Goal: Task Accomplishment & Management: Complete application form

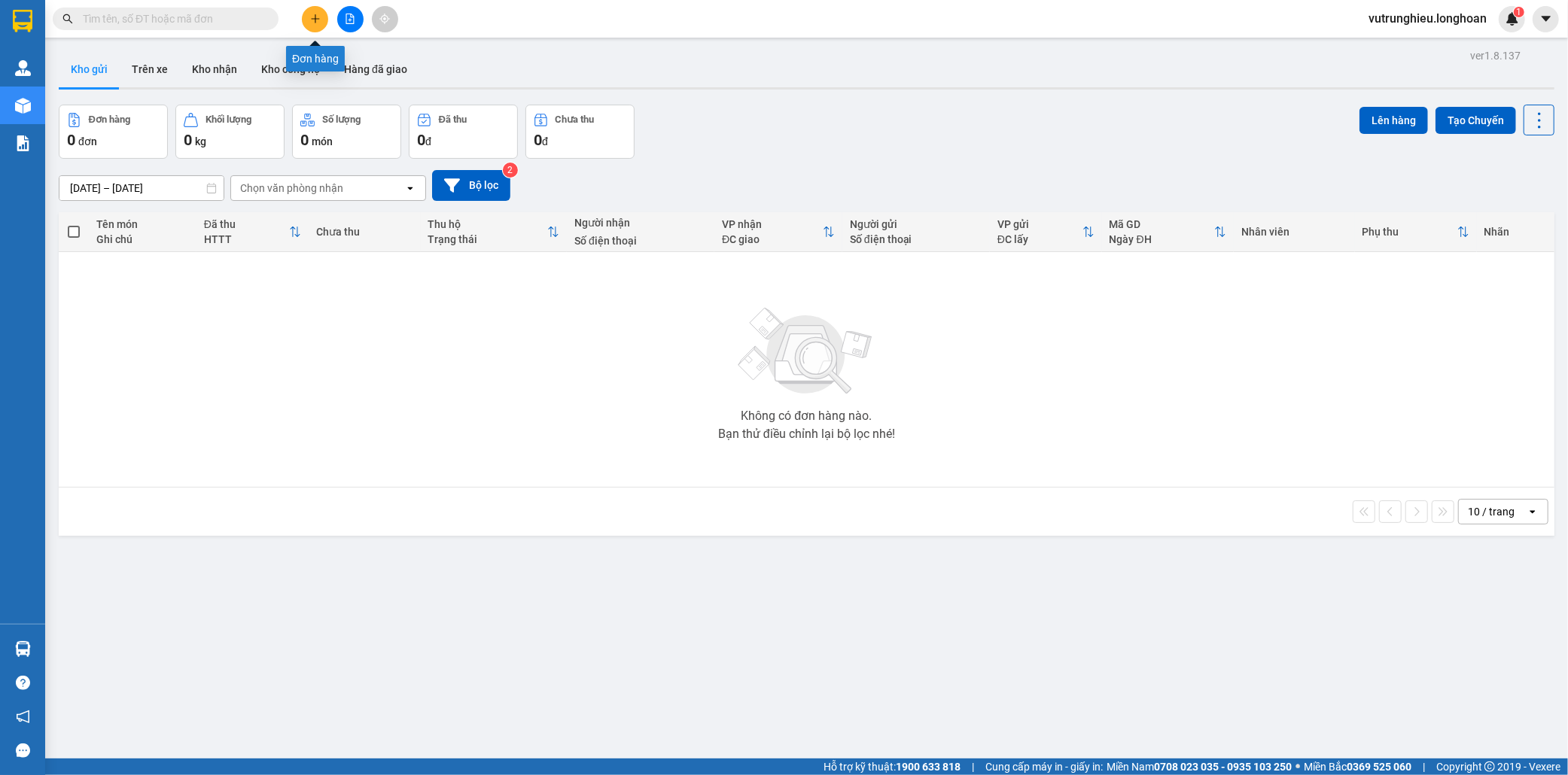
click at [318, 26] on button at bounding box center [315, 19] width 26 height 26
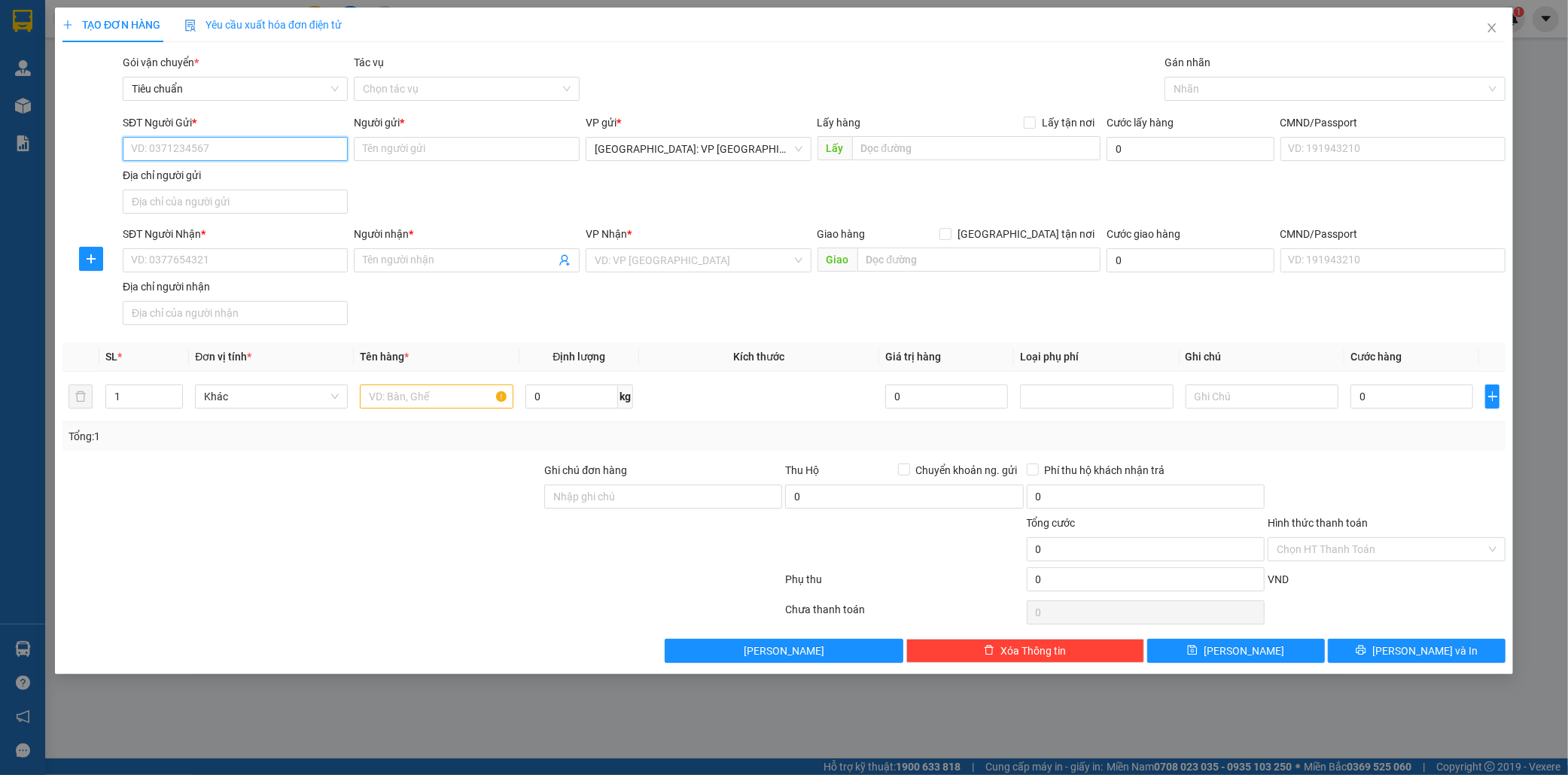
click at [239, 152] on input "SĐT Người Gửi *" at bounding box center [236, 148] width 226 height 24
type input "0379938188"
click at [422, 147] on input "Người gửi *" at bounding box center [467, 148] width 226 height 24
click at [249, 152] on input "0379938188" at bounding box center [236, 148] width 226 height 24
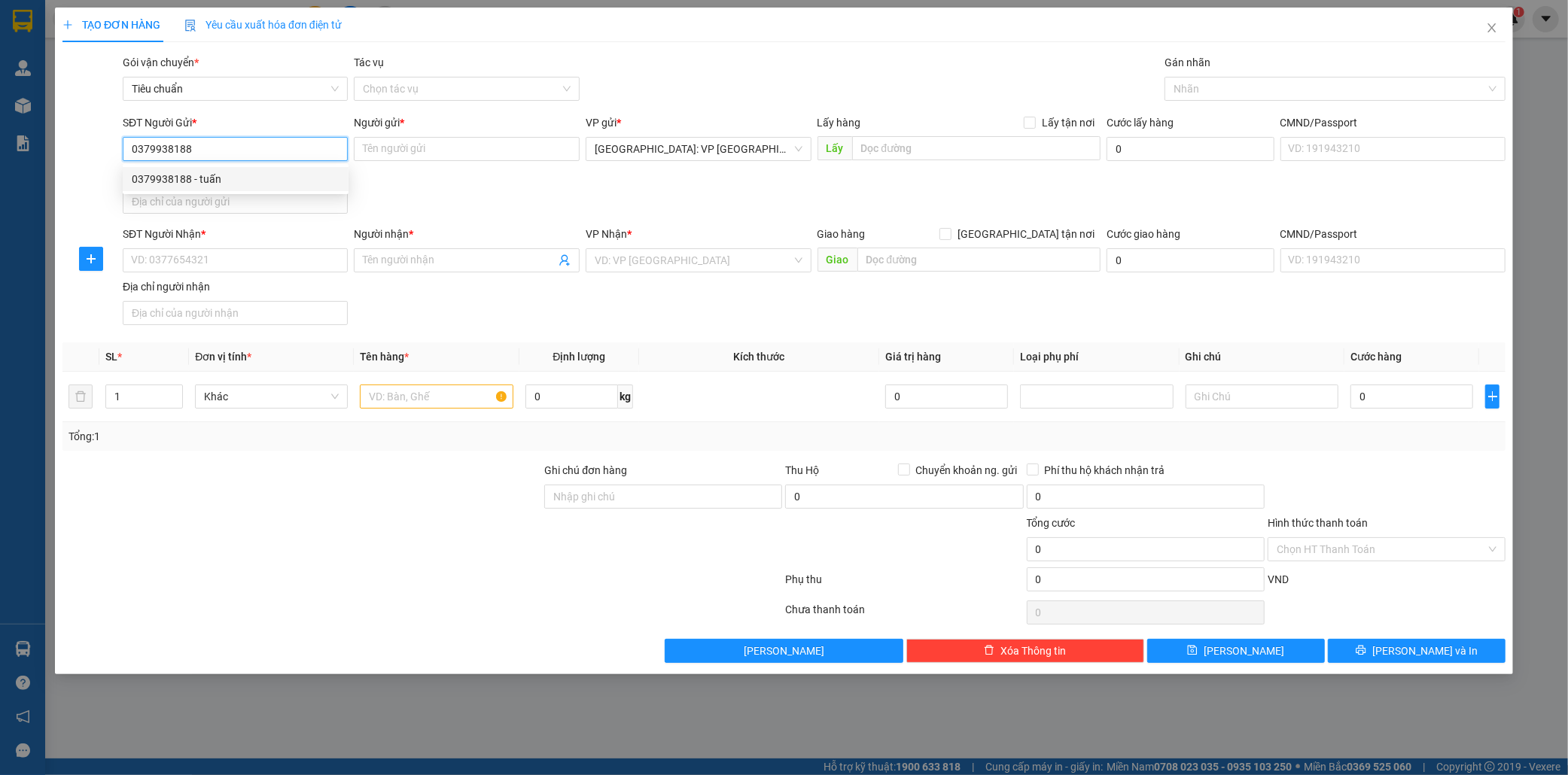
click at [222, 185] on div "0379938188 - tuấn" at bounding box center [236, 179] width 208 height 16
type input "tuấn"
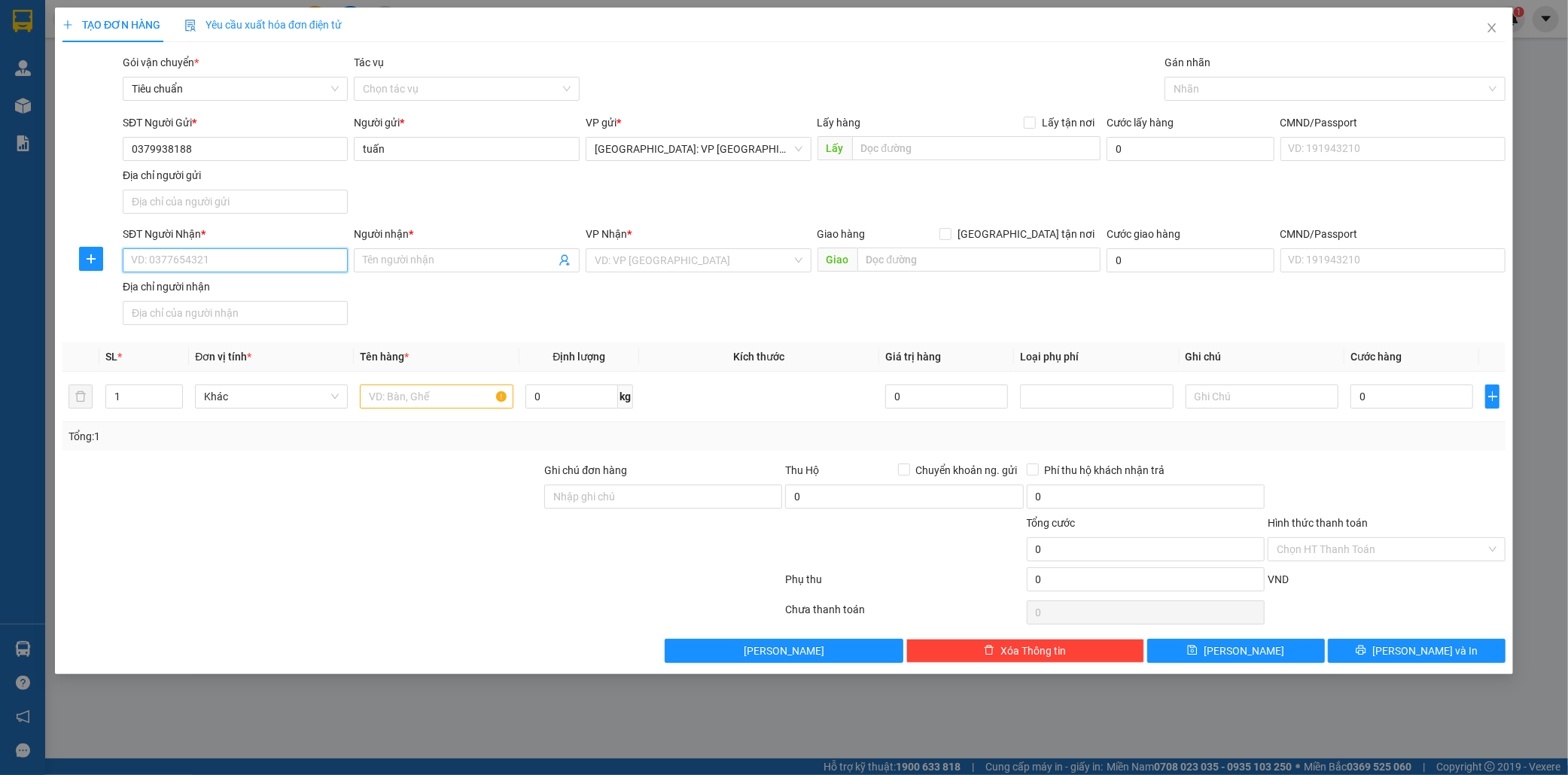
click at [226, 256] on input "SĐT Người Nhận *" at bounding box center [236, 260] width 226 height 24
click at [226, 261] on input "SĐT Người Nhận *" at bounding box center [236, 260] width 226 height 24
type input "0866792399"
click at [433, 260] on input "Người nhận *" at bounding box center [459, 261] width 193 height 16
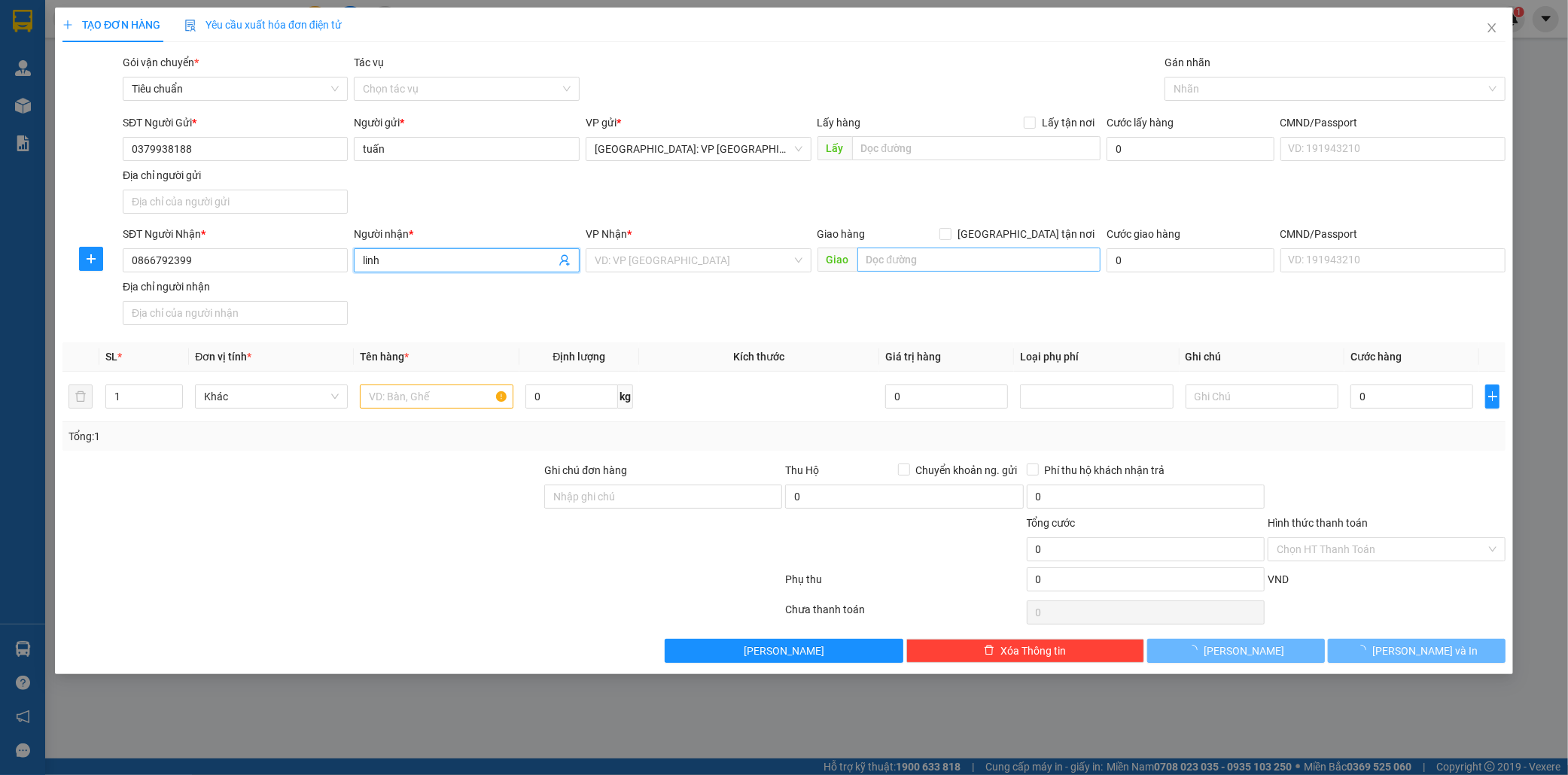
type input "linh"
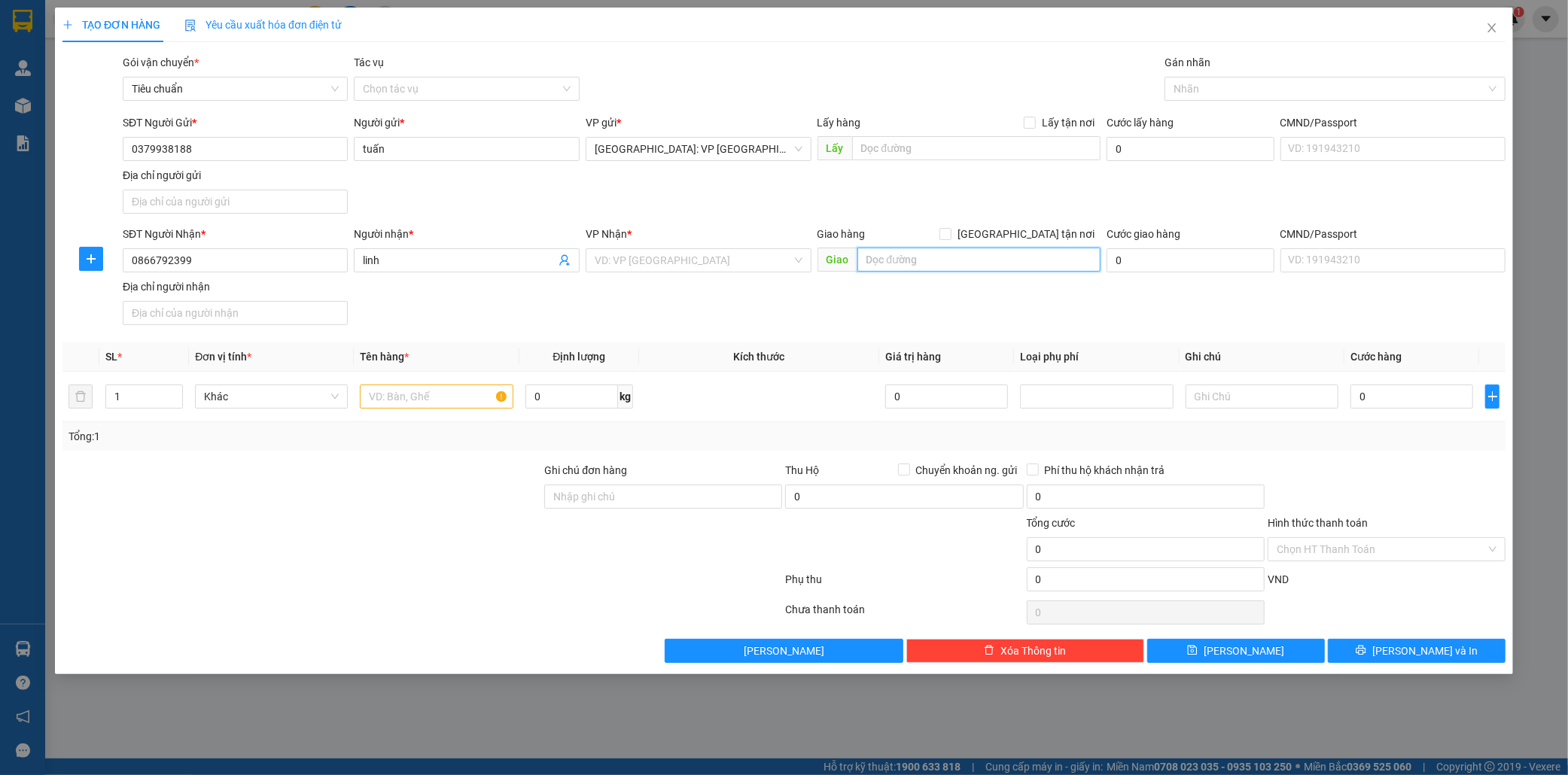
click at [912, 264] on input "text" at bounding box center [978, 259] width 243 height 24
click at [945, 261] on input "thôn ngọc chúc 1,xã chí đám.huyện đoan hùng,phú thọ cửa hàng điện máy công oanh" at bounding box center [978, 259] width 243 height 24
type input "thôn ngọc chúc 1,xã chí đám.huyện đoan hùng,phú thọ.đối diện cửa hàng điện máy …"
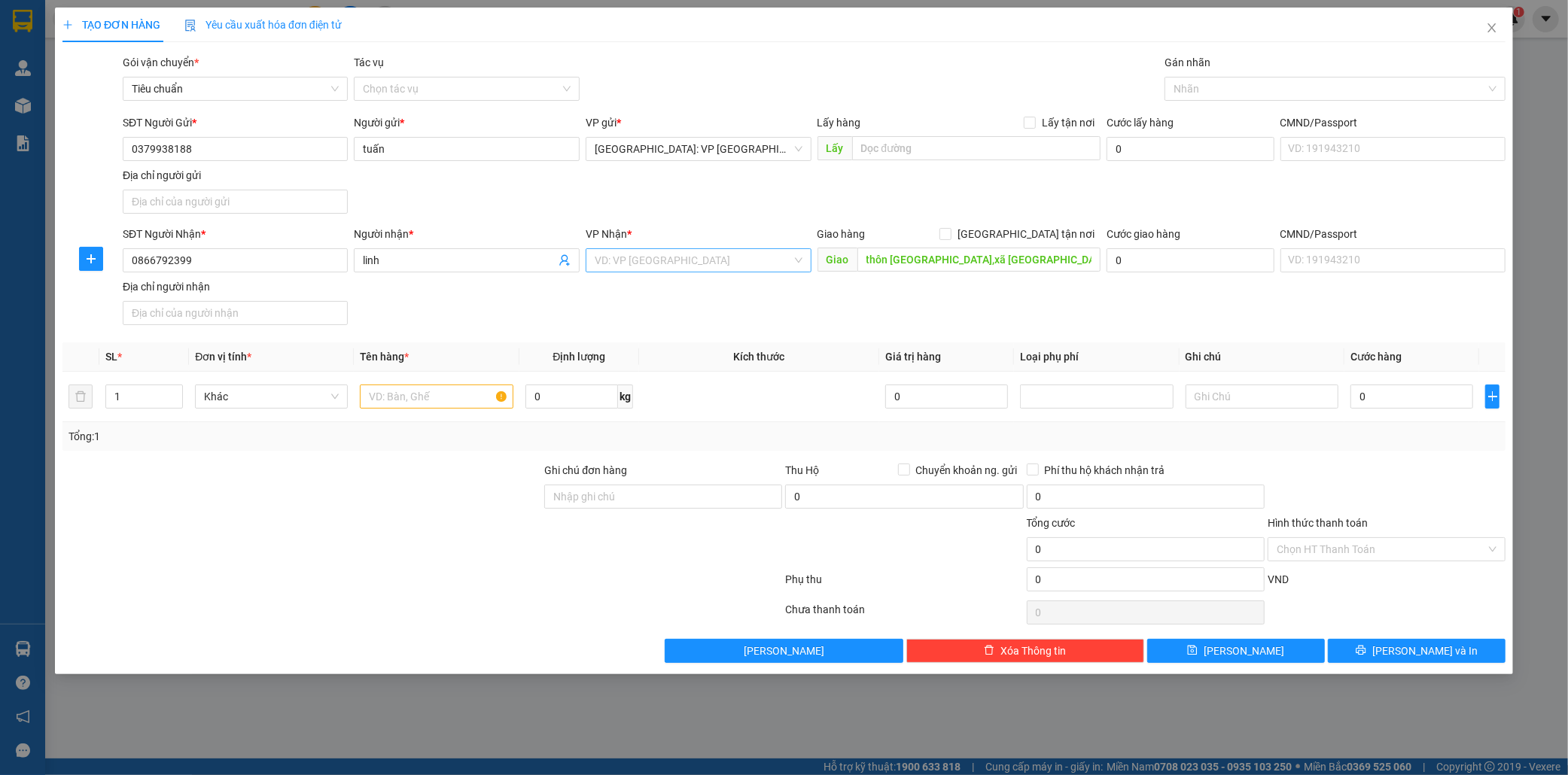
click at [648, 268] on input "search" at bounding box center [693, 261] width 197 height 23
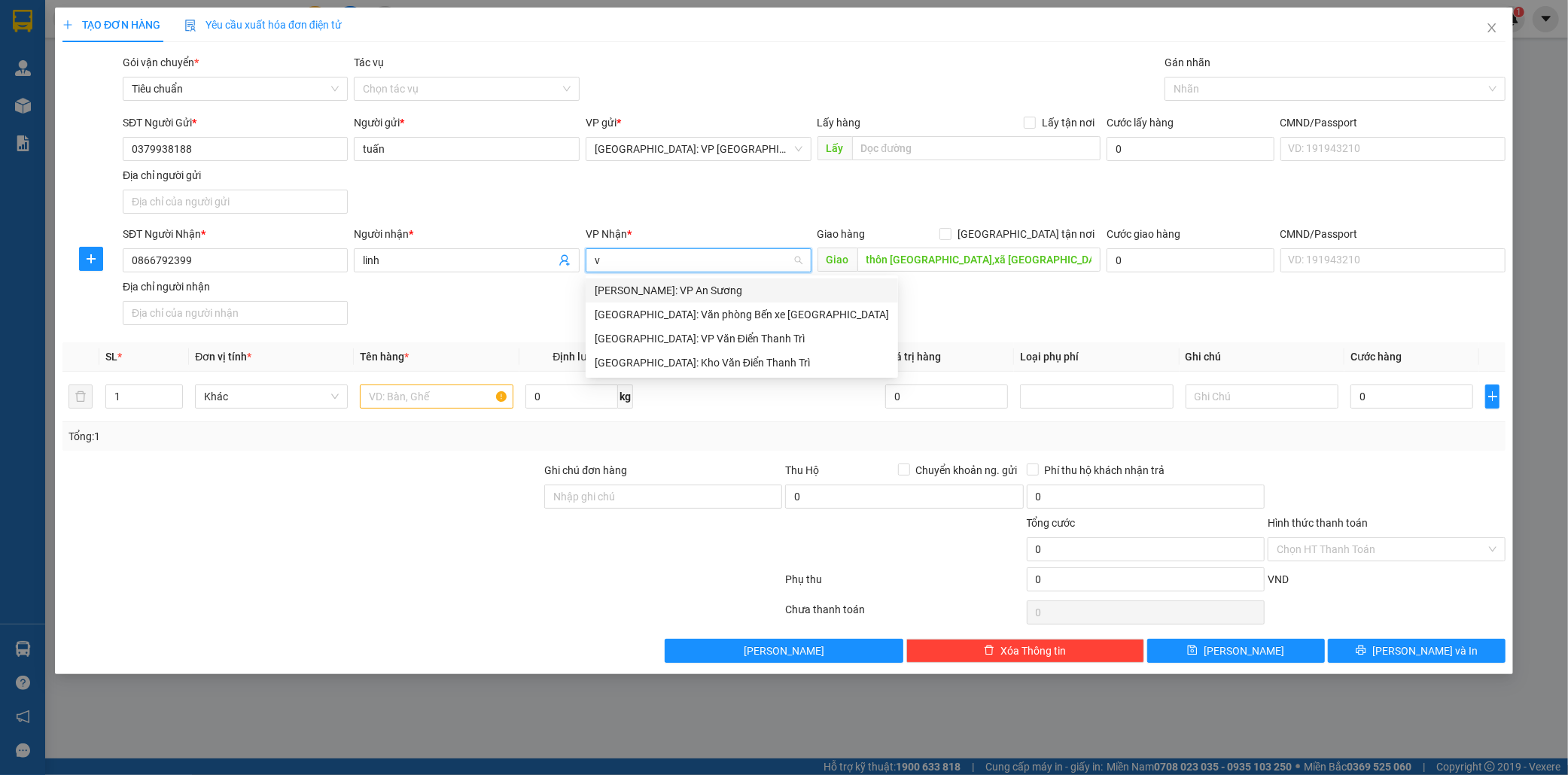
type input "vă"
click at [688, 339] on div "Hà Nội: Kho Văn Điển Thanh Trì" at bounding box center [741, 338] width 294 height 16
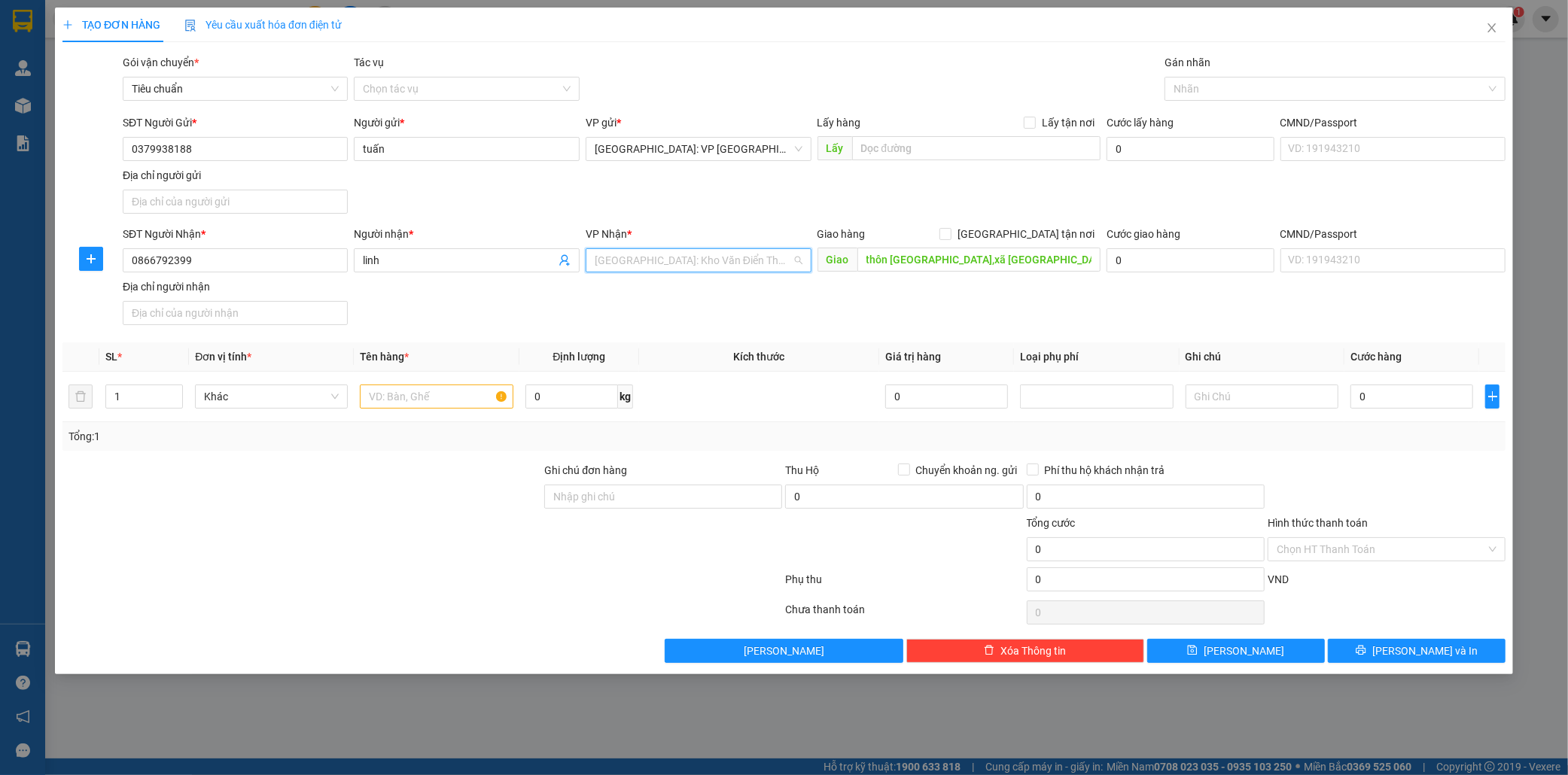
scroll to position [457, 0]
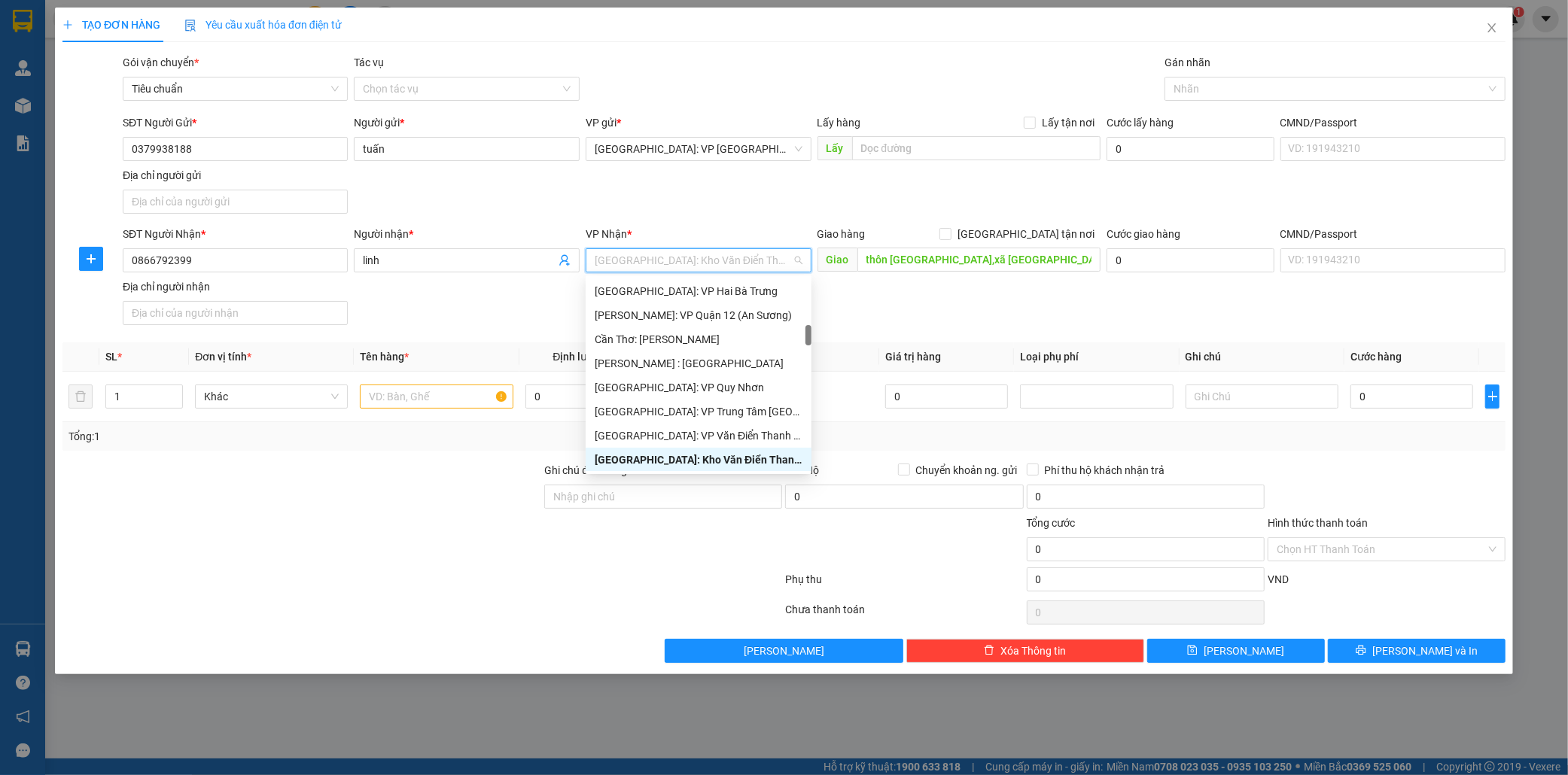
click at [408, 485] on div at bounding box center [301, 488] width 482 height 52
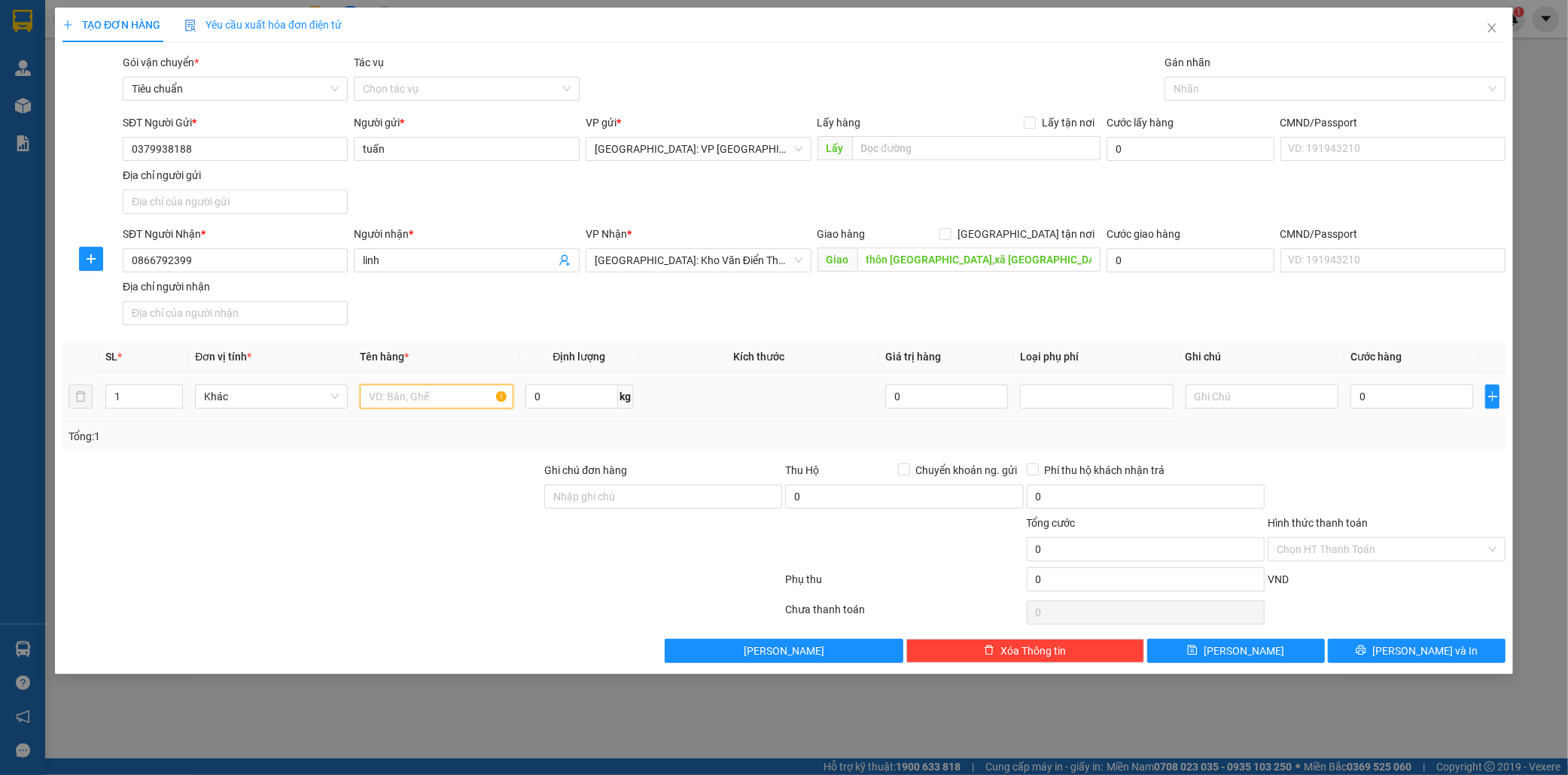
click at [420, 397] on input "text" at bounding box center [436, 396] width 153 height 24
type input "1 kien giấy bé"
click at [949, 231] on input "Giao tận nơi" at bounding box center [945, 233] width 11 height 11
checkbox input "true"
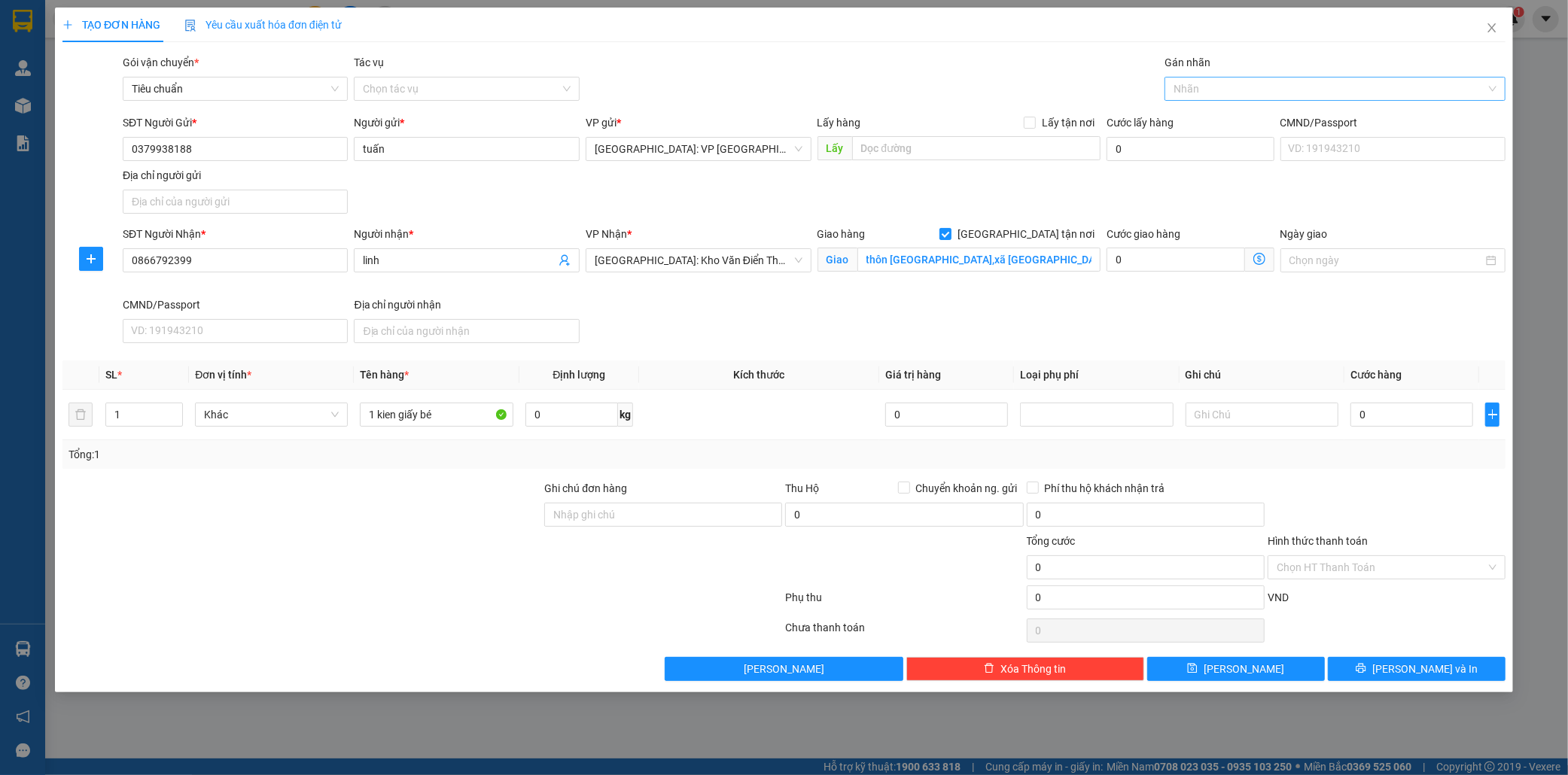
click at [1202, 88] on div at bounding box center [1327, 88] width 319 height 18
type input "gi"
click at [1253, 106] on body "Kết quả tìm kiếm ( 0 ) Bộ lọc No Data vutrunghieu.longhoan 1 Quản Lý Quản lý gi…" at bounding box center [784, 388] width 1568 height 775
click at [1231, 95] on div at bounding box center [1327, 88] width 319 height 18
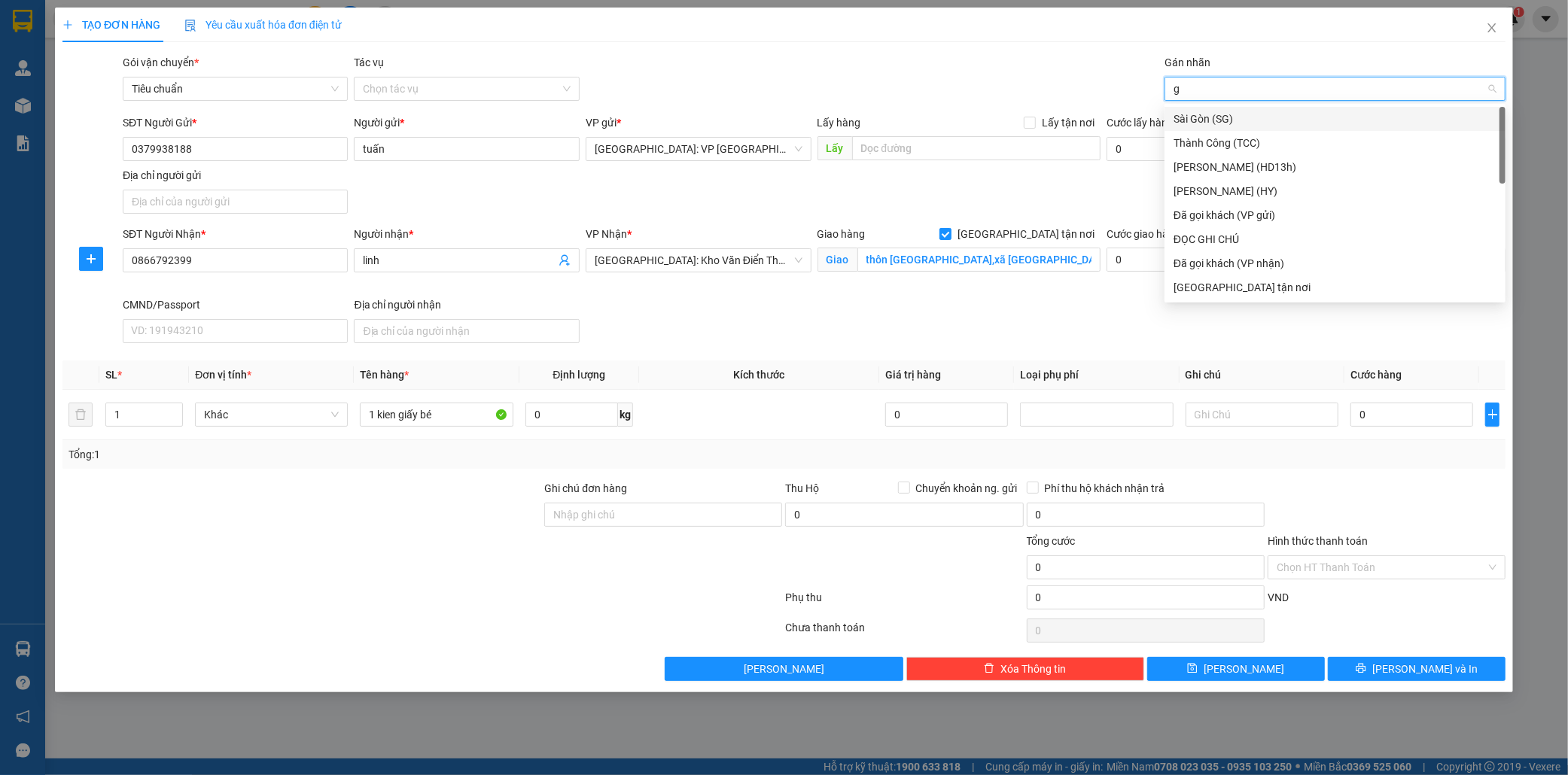
type input "gi"
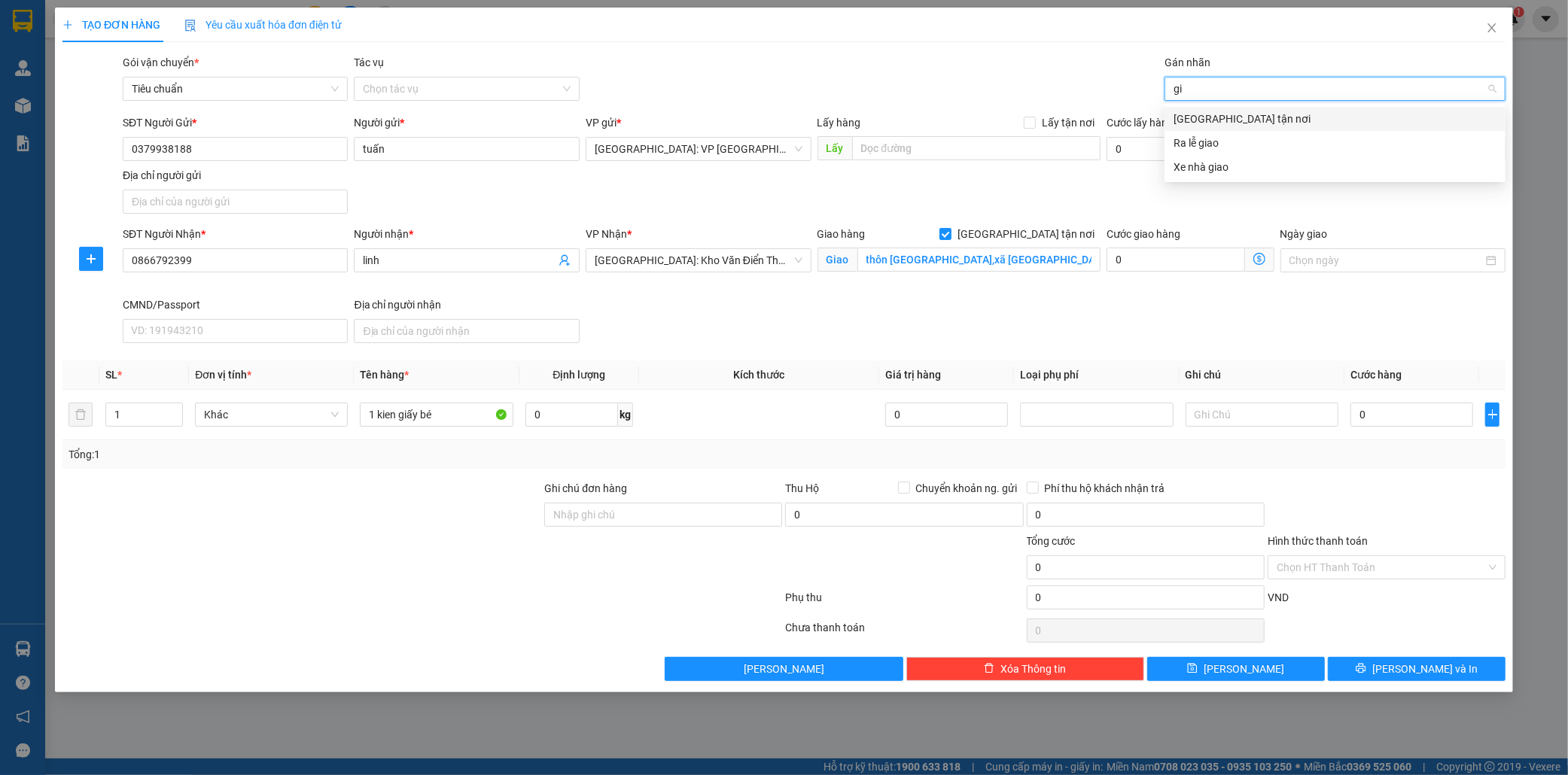
click at [1226, 117] on div "Giao tận nơi" at bounding box center [1335, 119] width 323 height 16
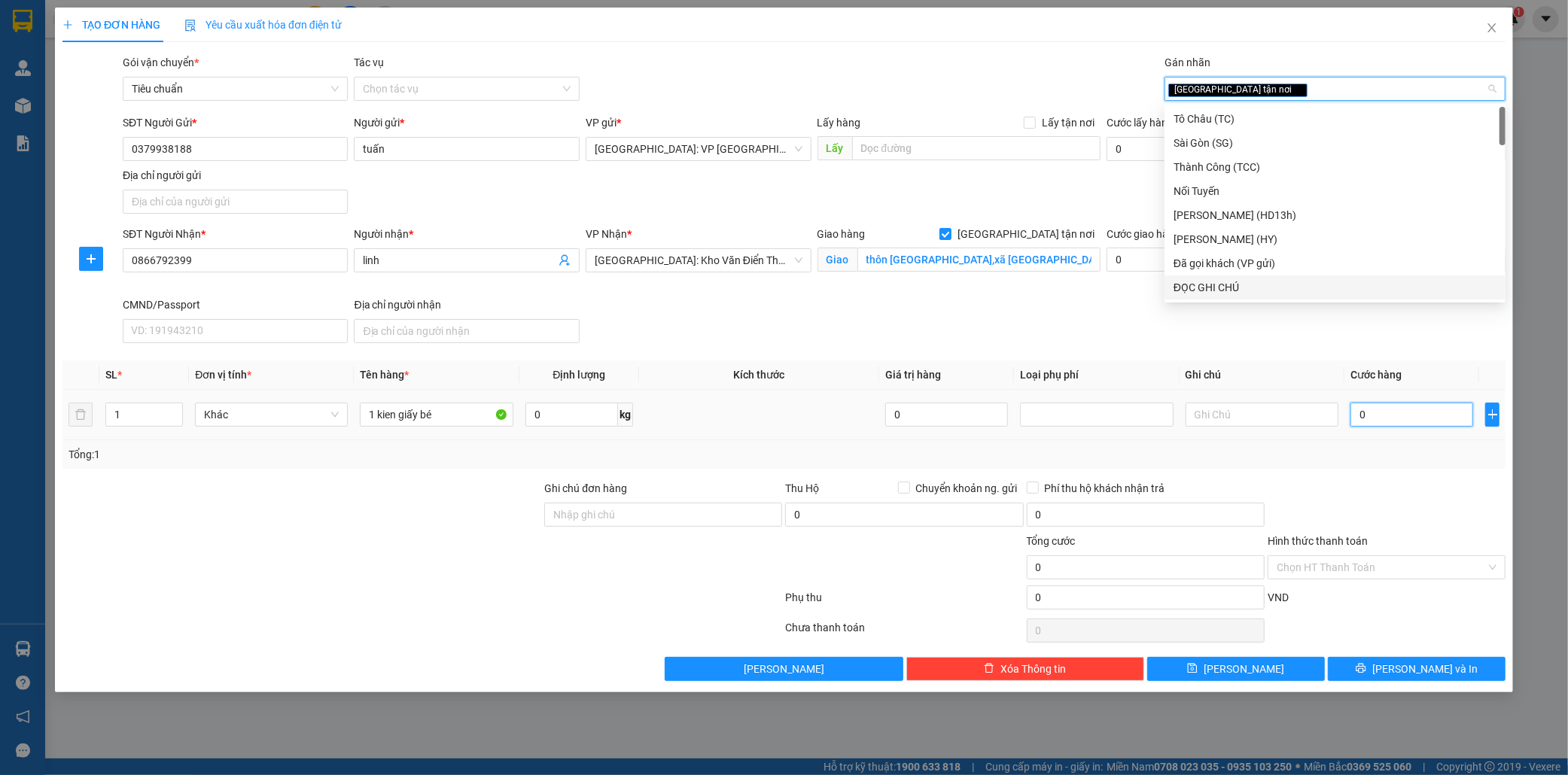
click at [1404, 416] on input "0" at bounding box center [1412, 415] width 123 height 24
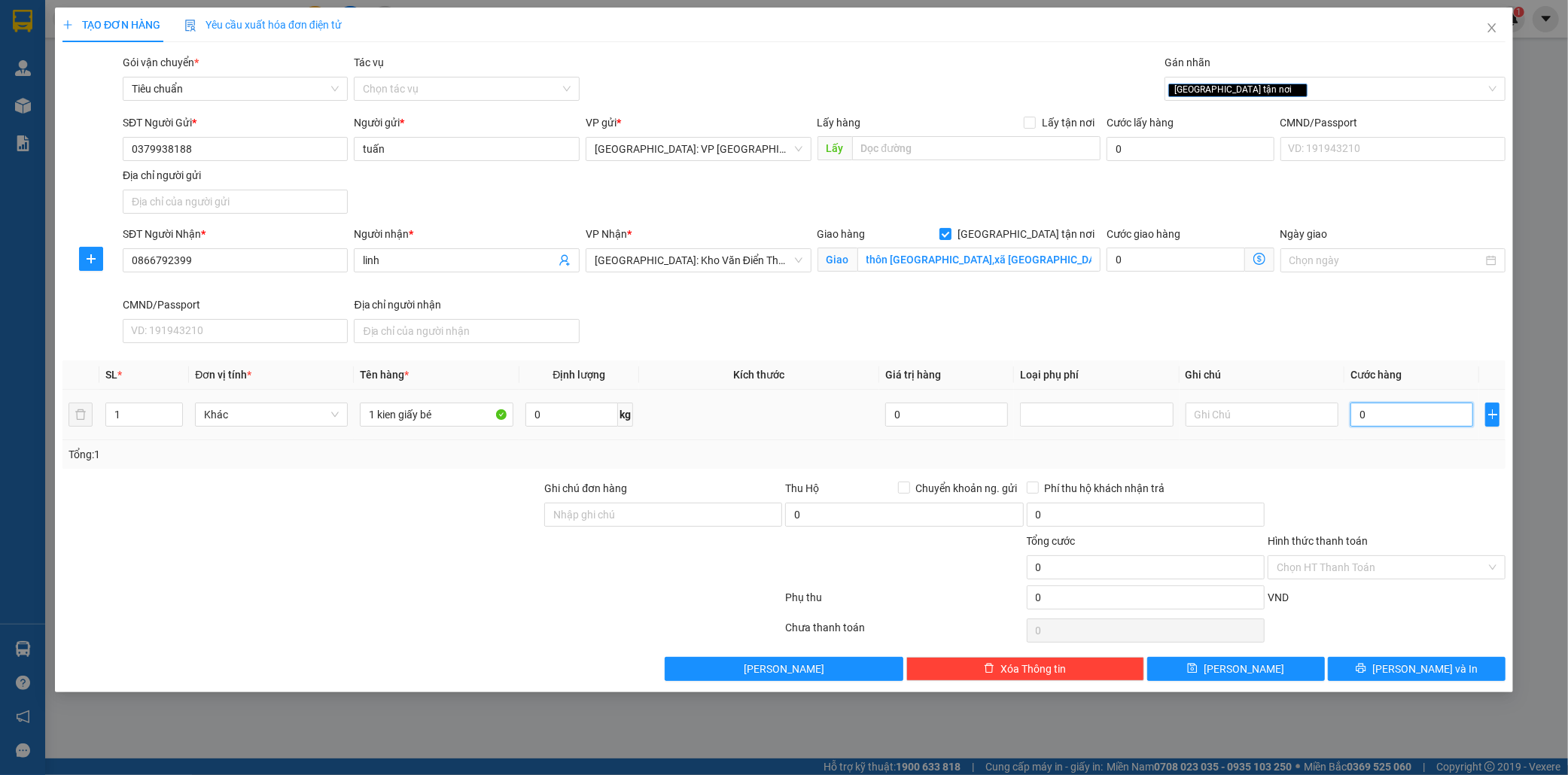
type input "7"
type input "70"
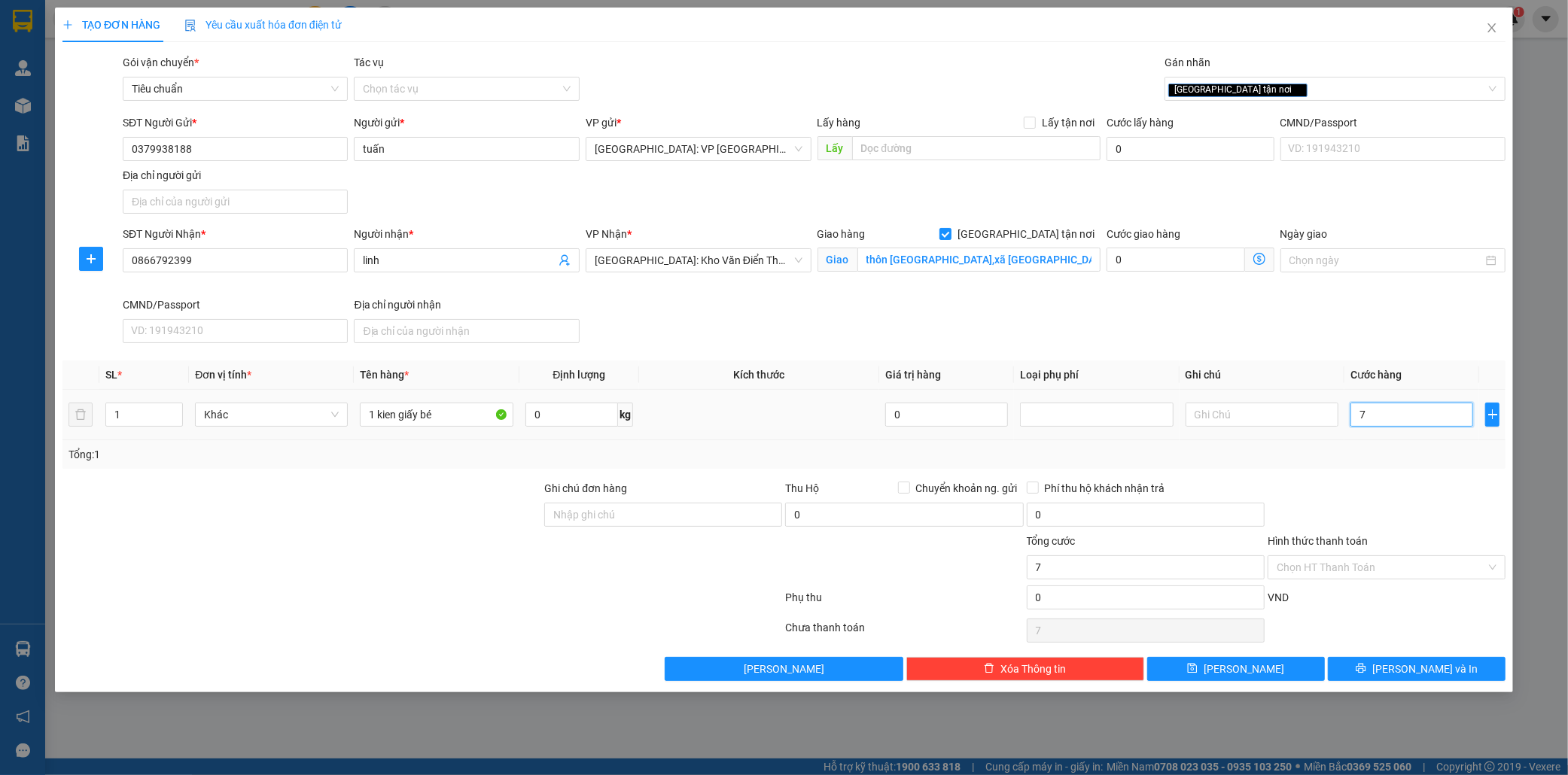
type input "70"
type input "700"
type input "7.000"
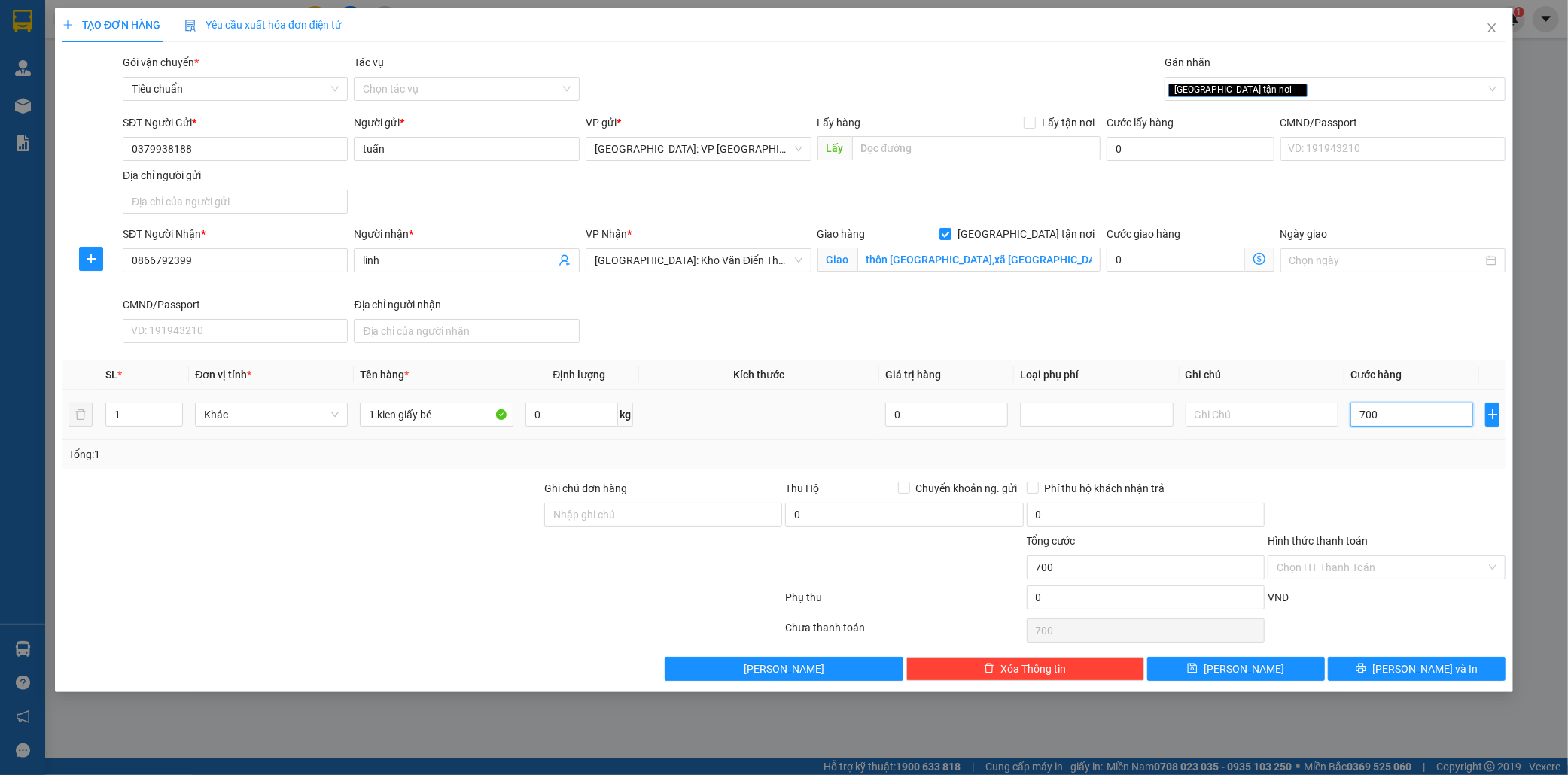
type input "7.000"
type input "70.000"
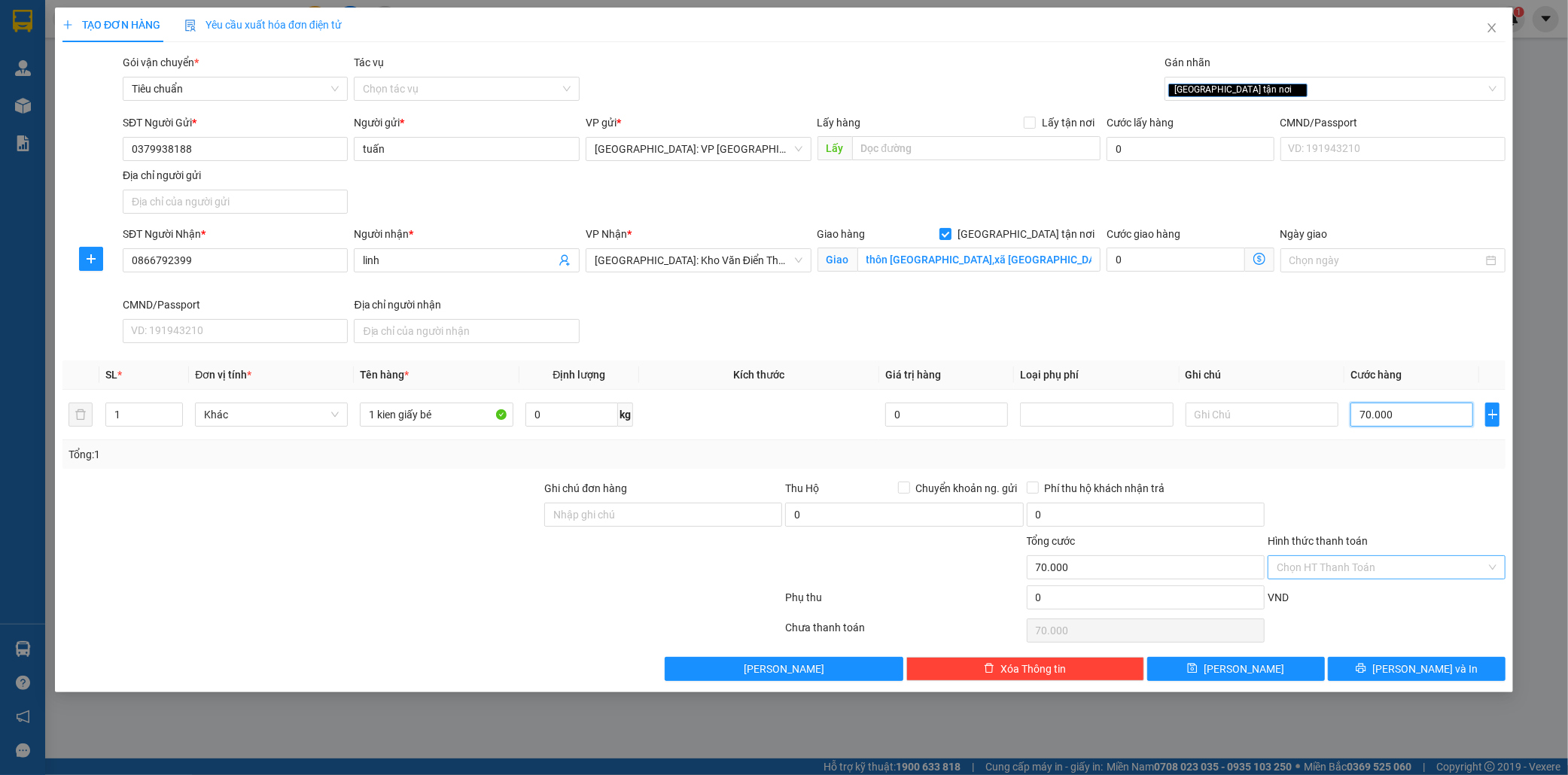
type input "70.000"
click at [1398, 569] on input "Hình thức thanh toán" at bounding box center [1380, 568] width 209 height 23
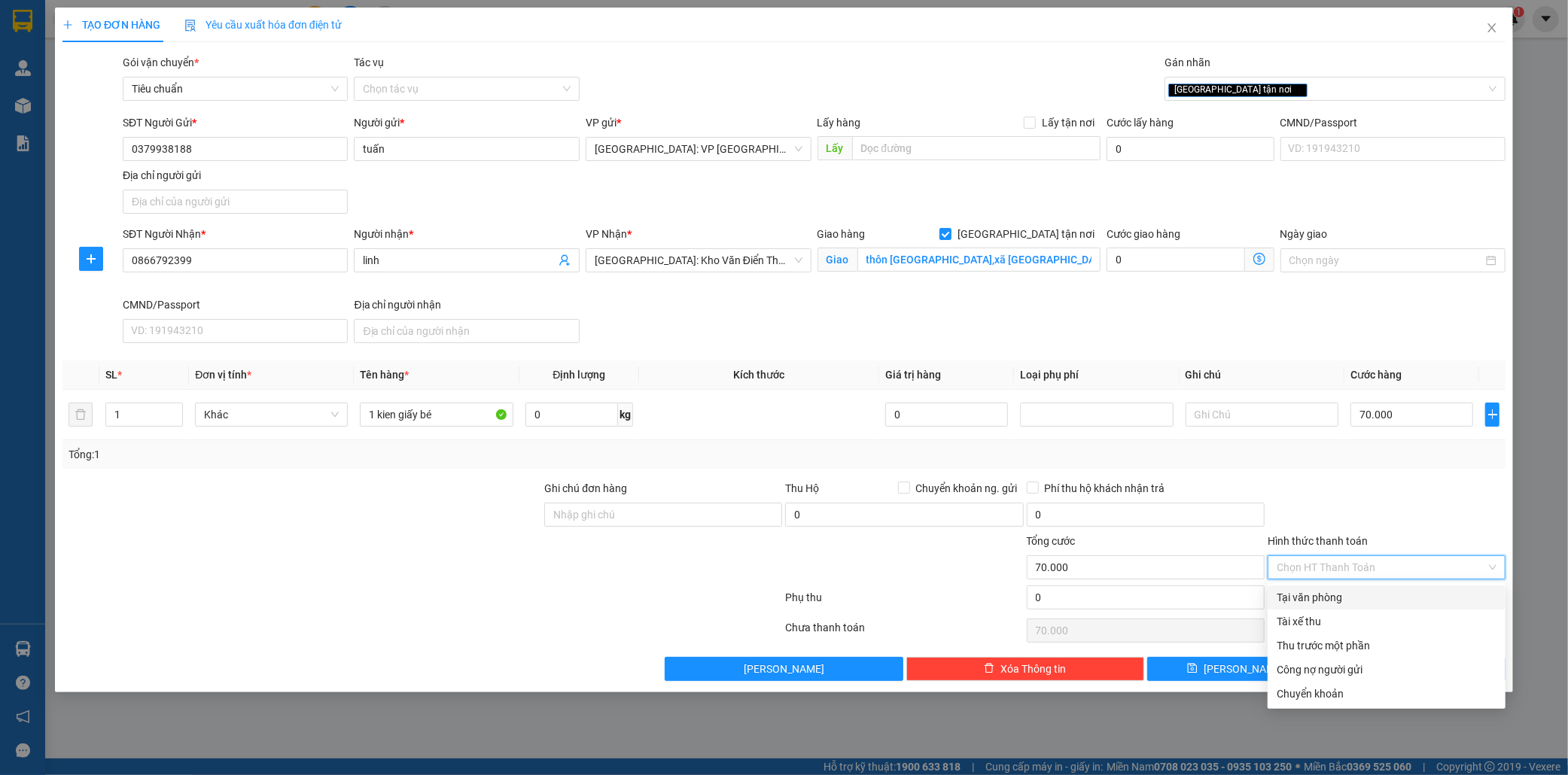
click at [1330, 593] on div "Tại văn phòng" at bounding box center [1386, 597] width 220 height 16
type input "0"
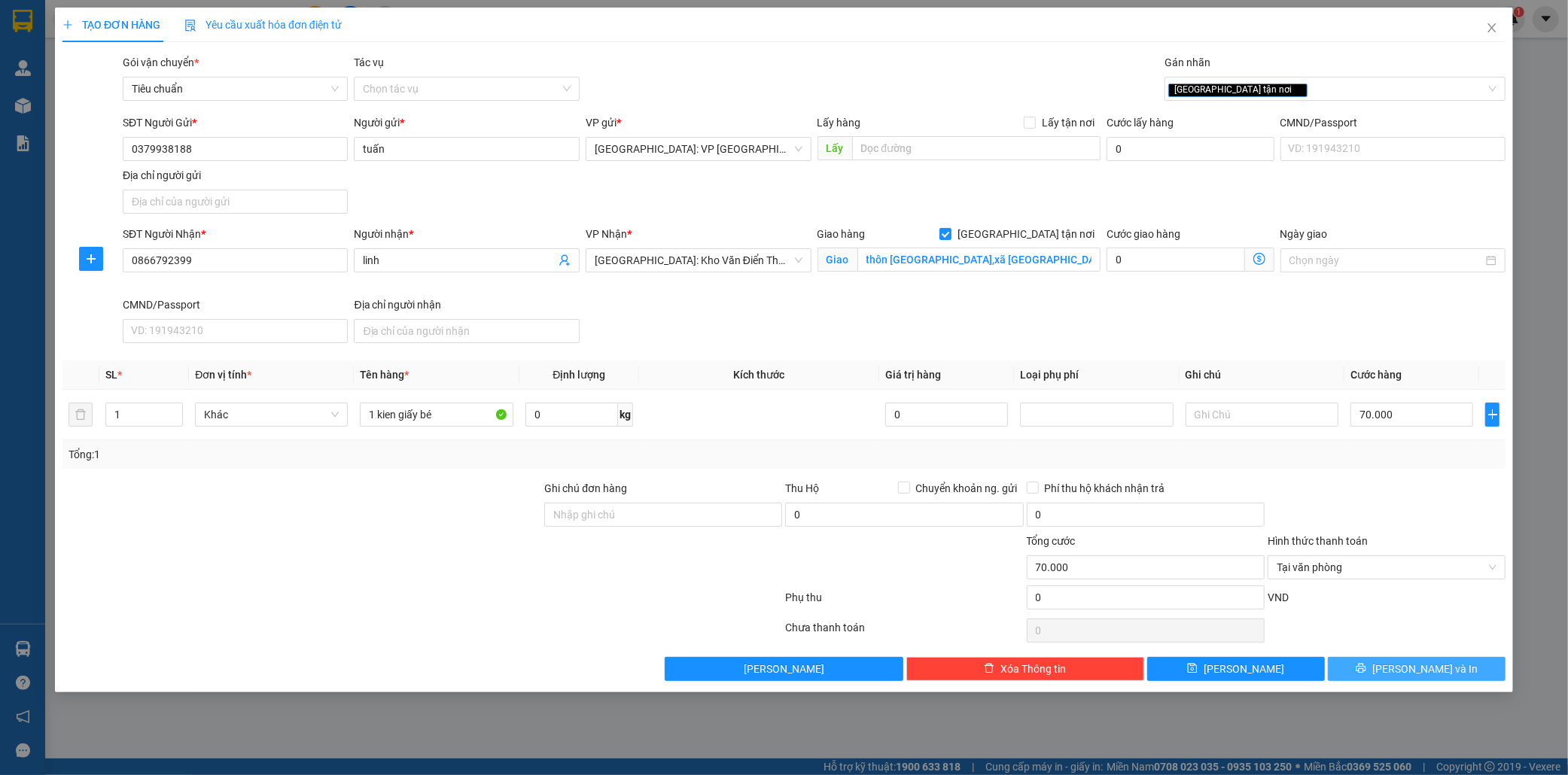
click at [1425, 672] on span "Lưu và In" at bounding box center [1425, 669] width 106 height 16
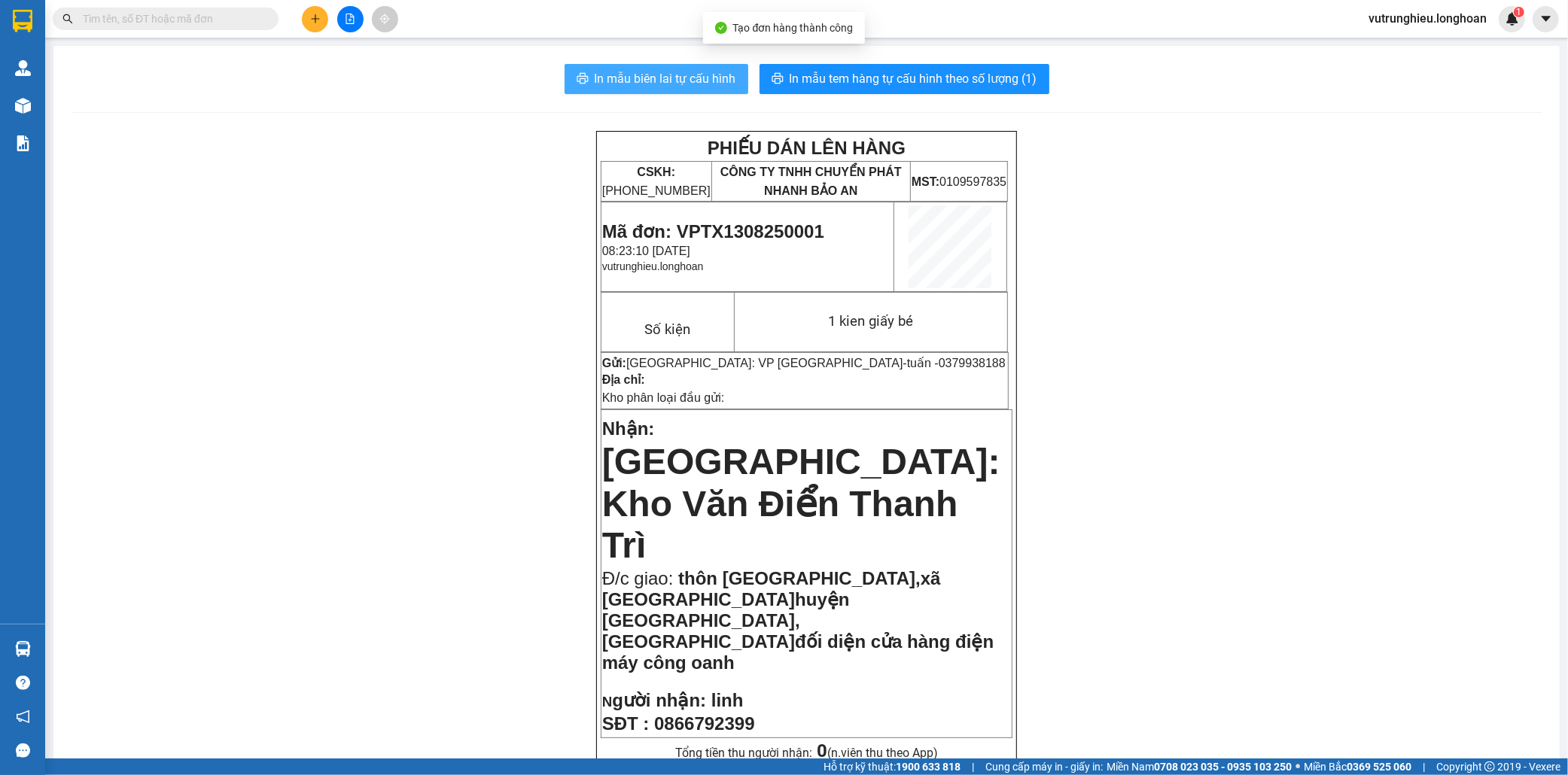
click at [616, 85] on span "In mẫu biên lai tự cấu hình" at bounding box center [665, 79] width 142 height 19
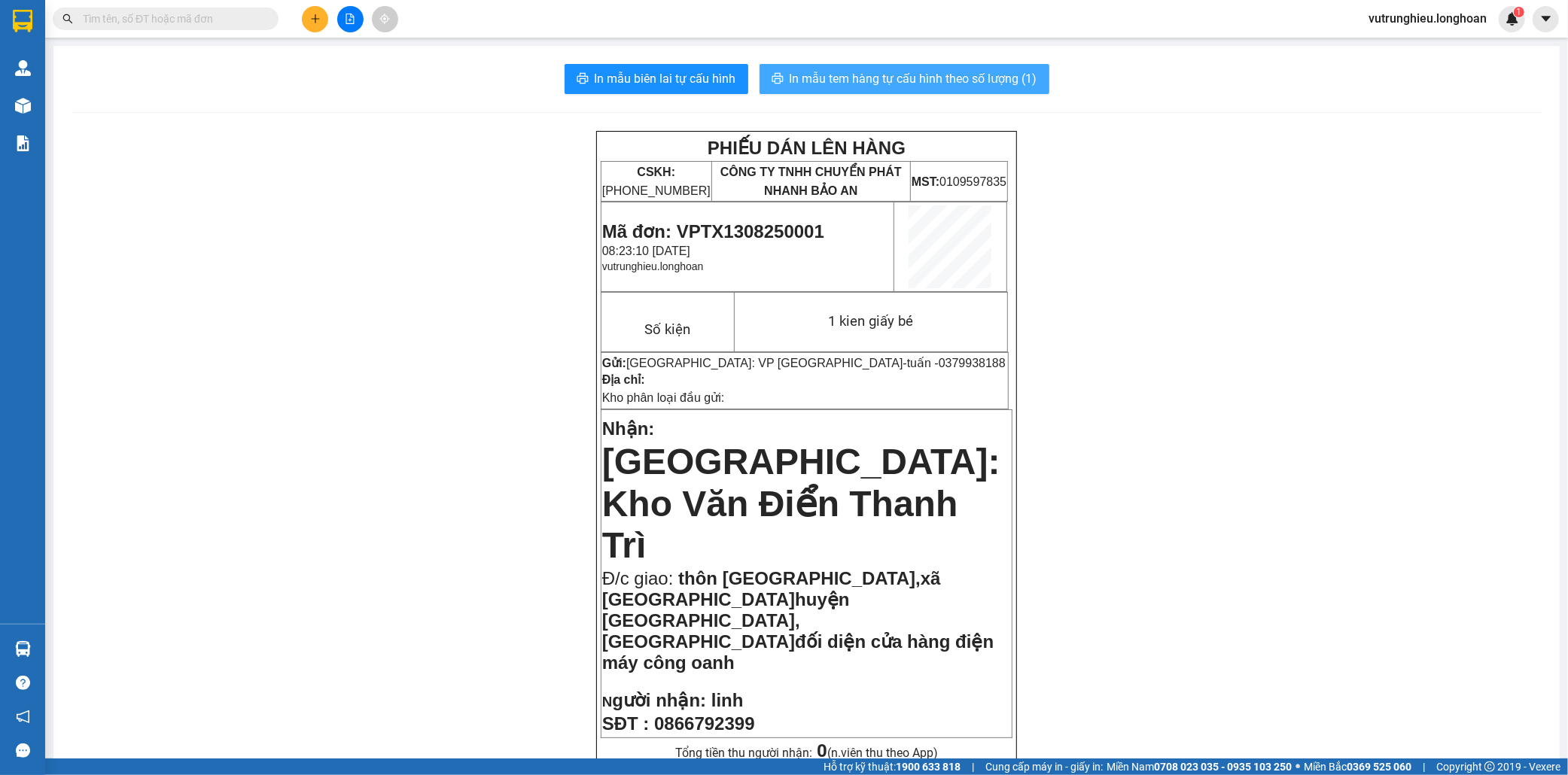
click at [896, 79] on span "In mẫu tem hàng tự cấu hình theo số lượng (1)" at bounding box center [913, 79] width 247 height 19
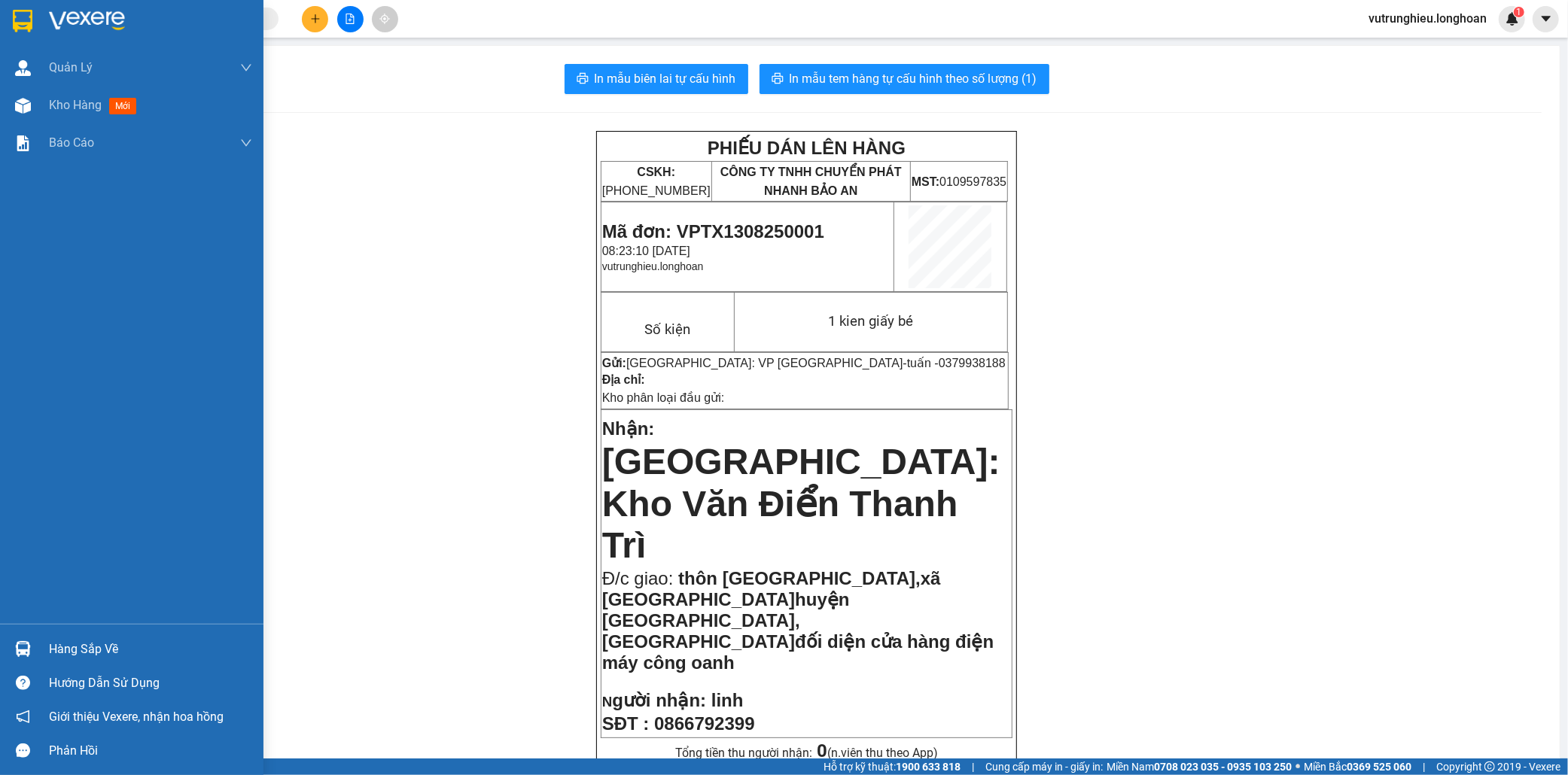
click at [25, 20] on img at bounding box center [23, 21] width 20 height 23
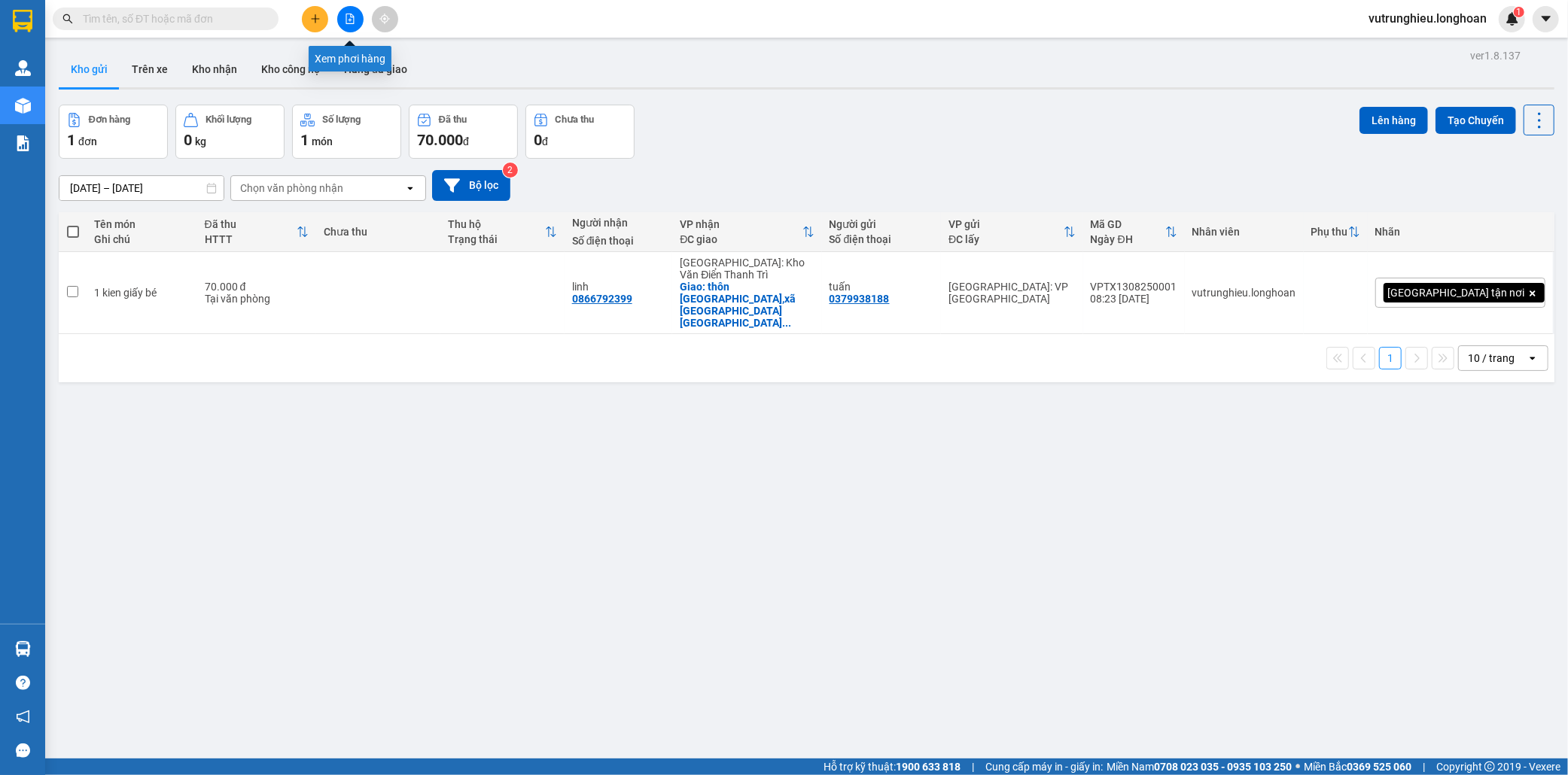
click at [342, 20] on button at bounding box center [351, 19] width 26 height 26
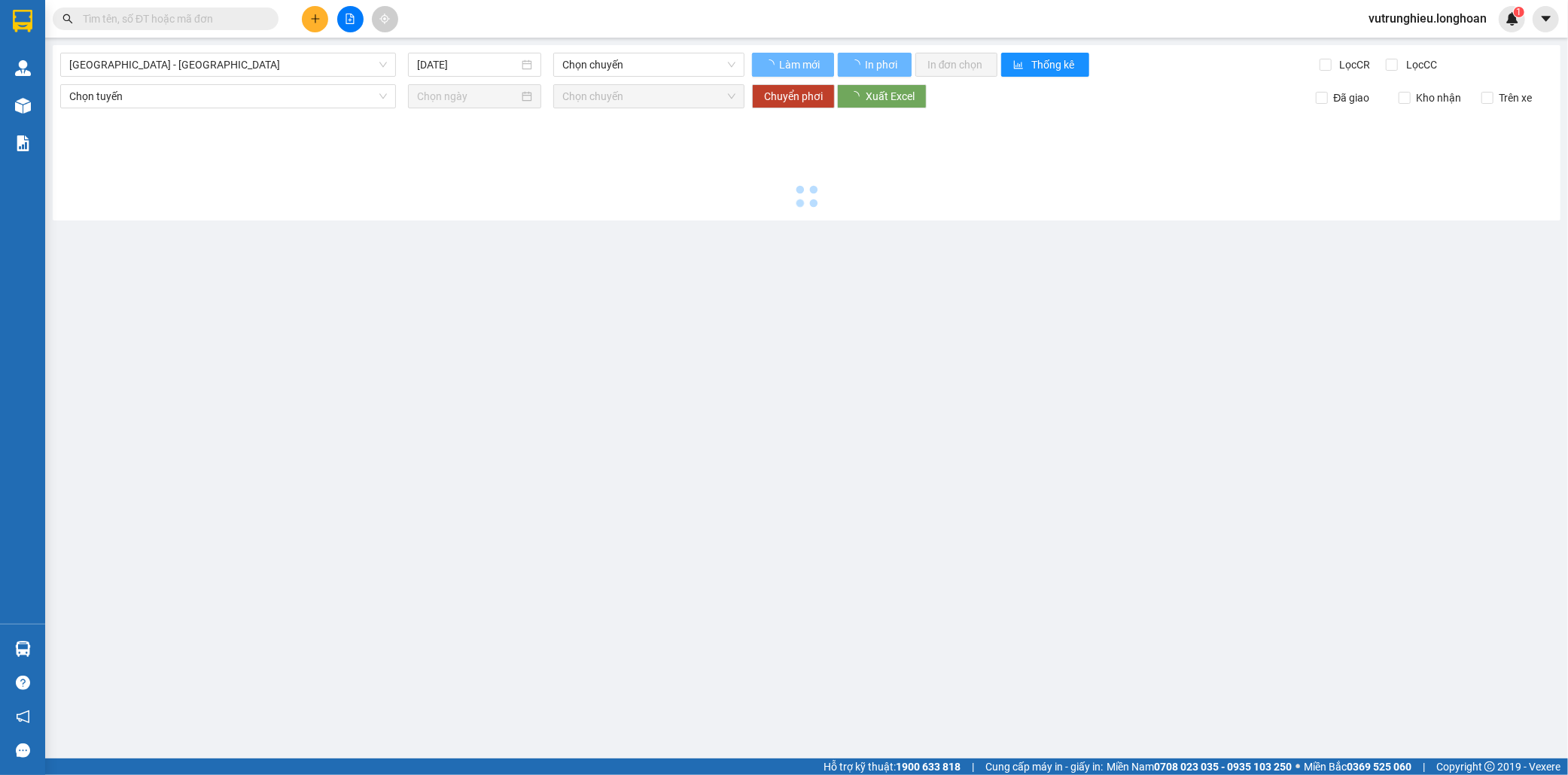
click at [177, 19] on input "text" at bounding box center [171, 19] width 178 height 16
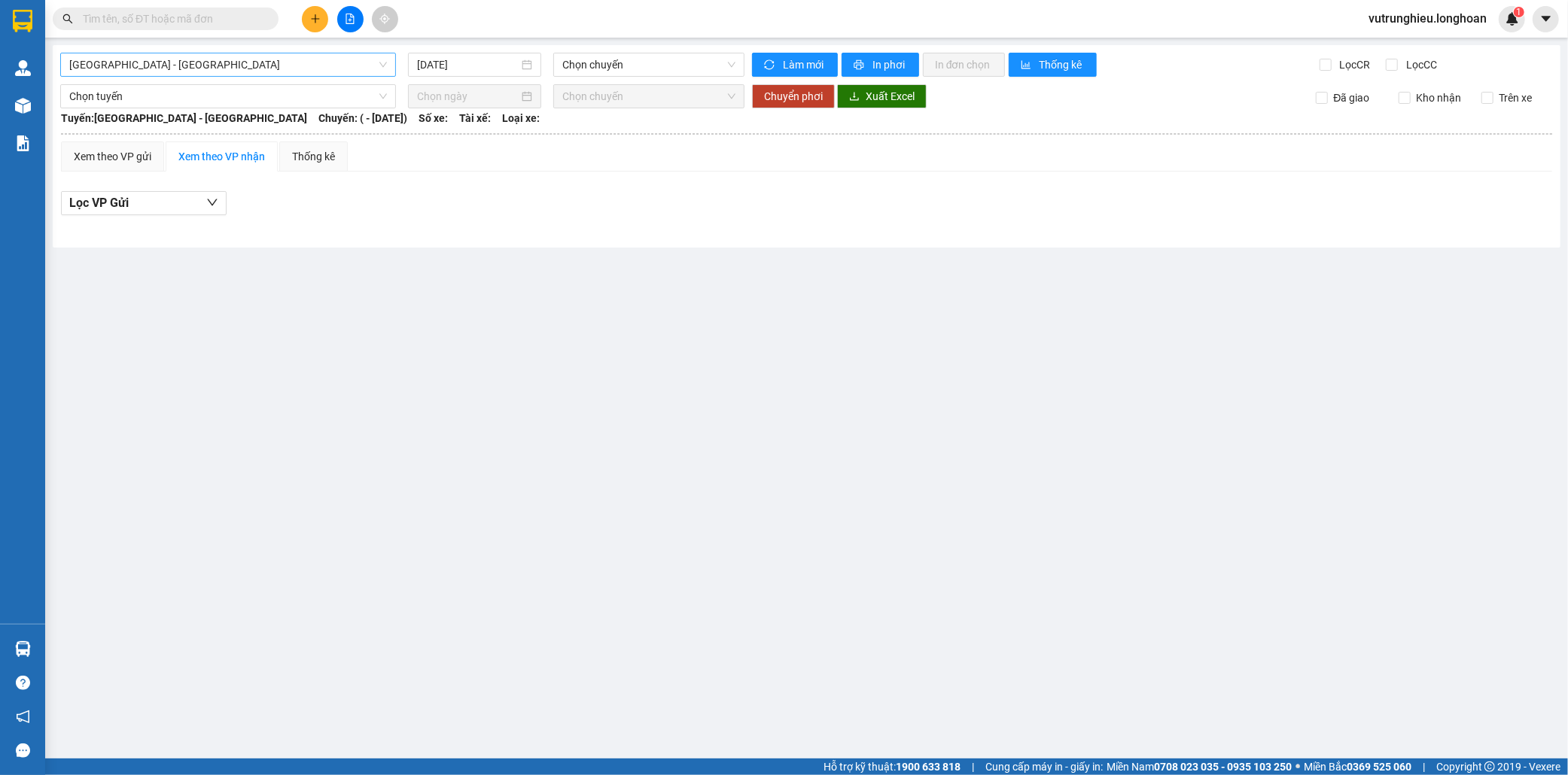
click at [326, 66] on span "Hải Phòng - Hà Nội" at bounding box center [229, 65] width 318 height 23
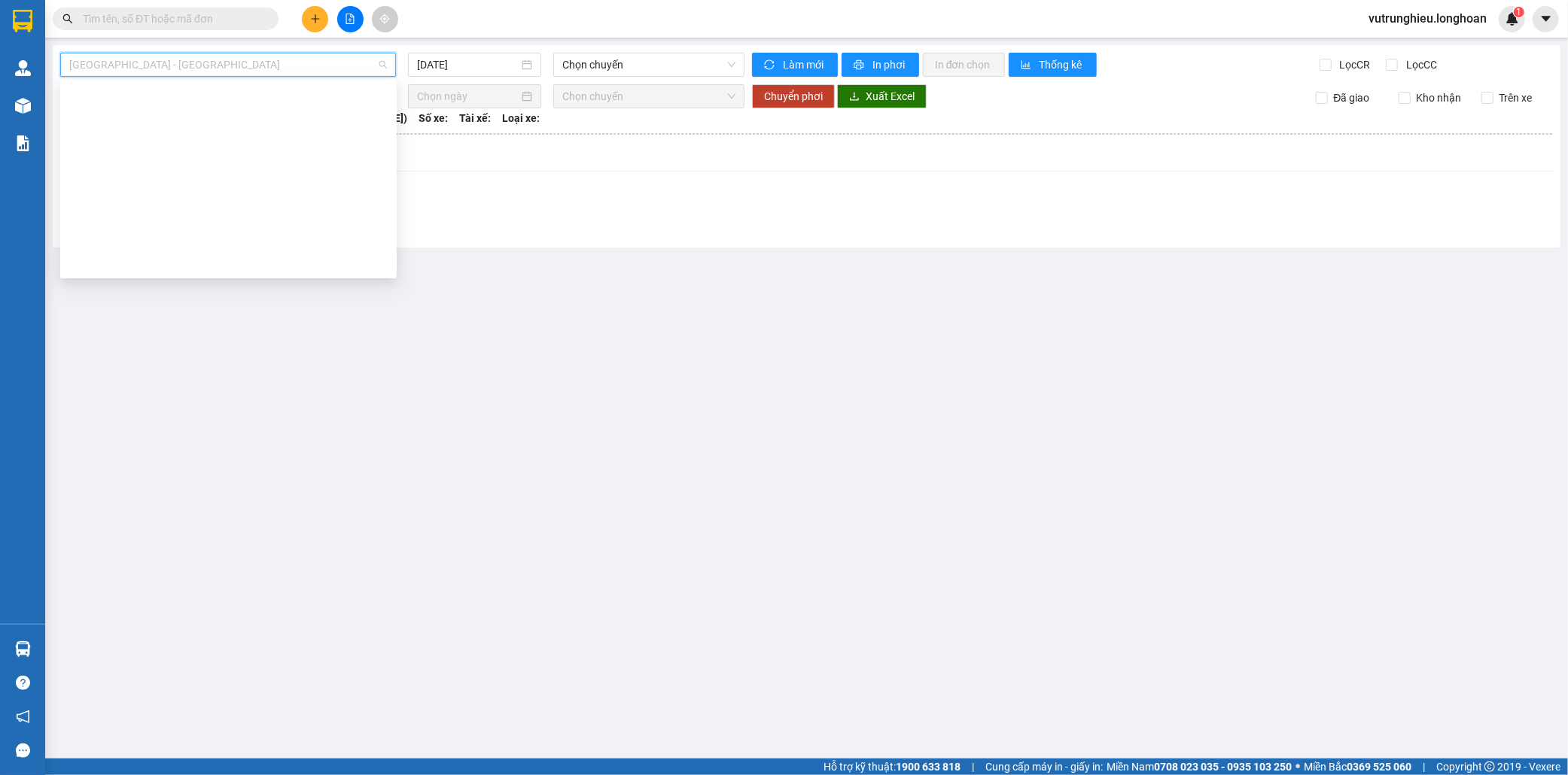
click at [192, 544] on div "Kho HN - VP Thanh Xuân" at bounding box center [229, 552] width 319 height 16
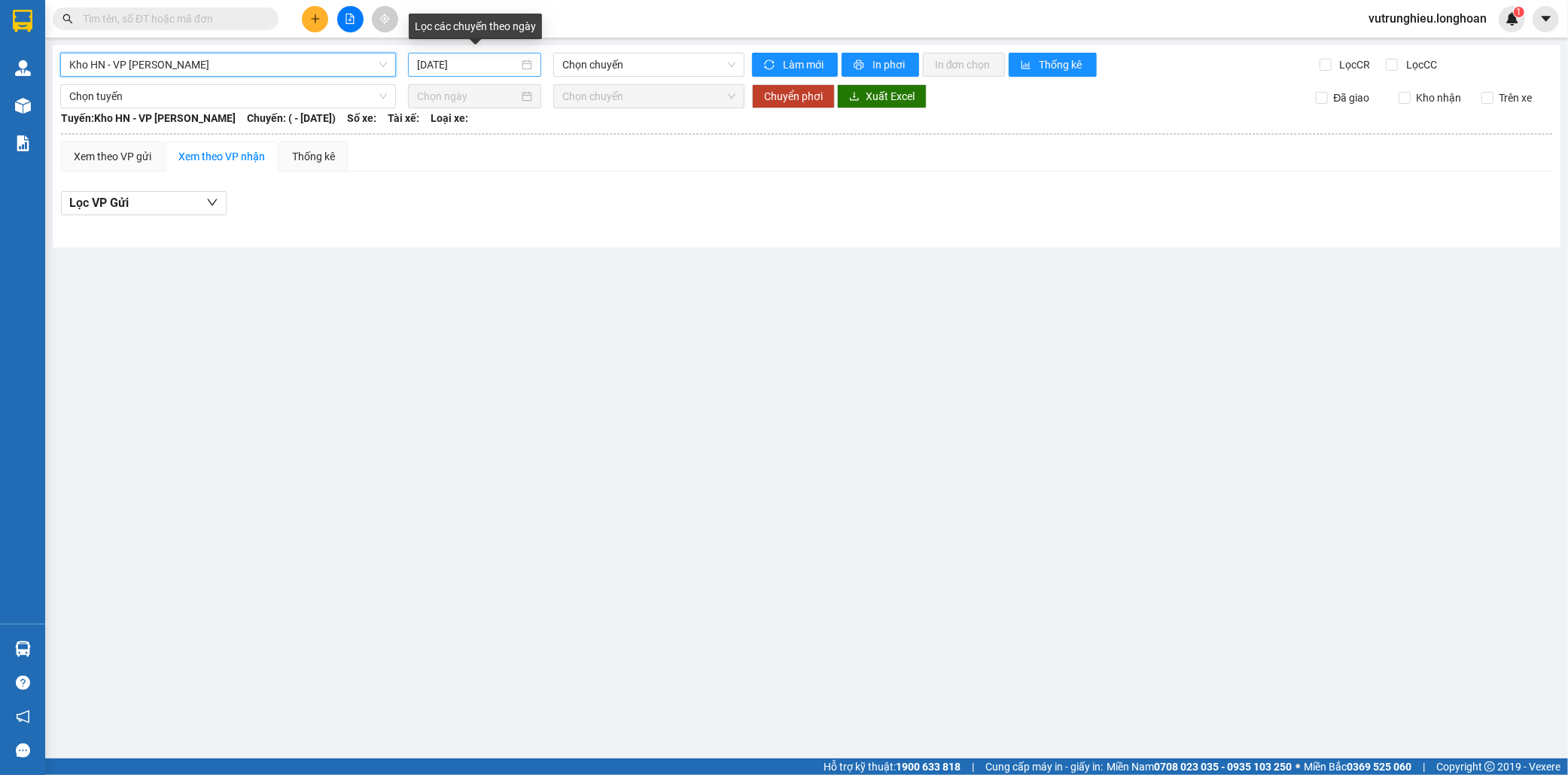
click at [417, 69] on input "13/08/2025" at bounding box center [468, 65] width 102 height 16
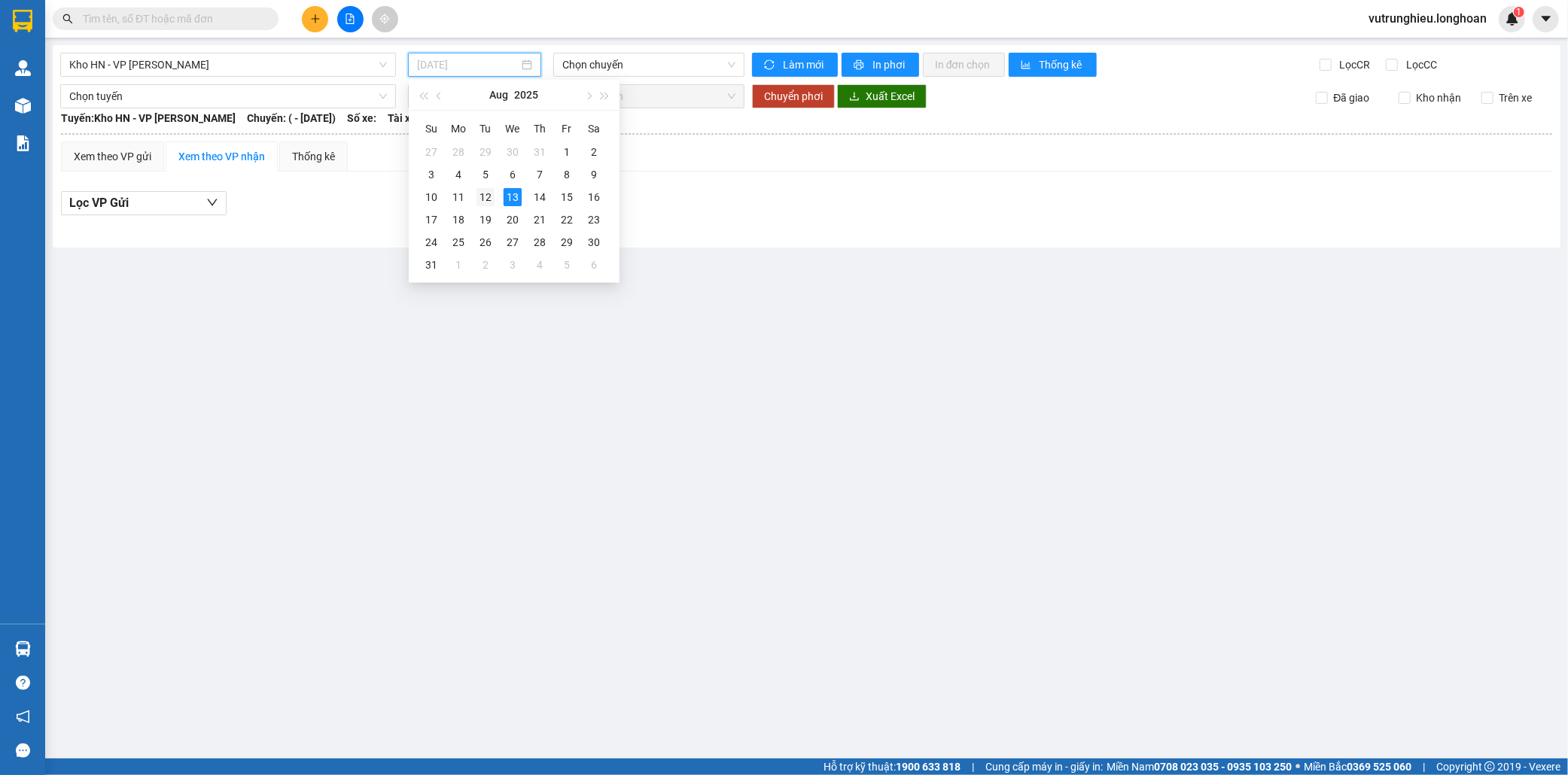
click at [485, 197] on div "12" at bounding box center [486, 197] width 18 height 18
type input "12/08/2025"
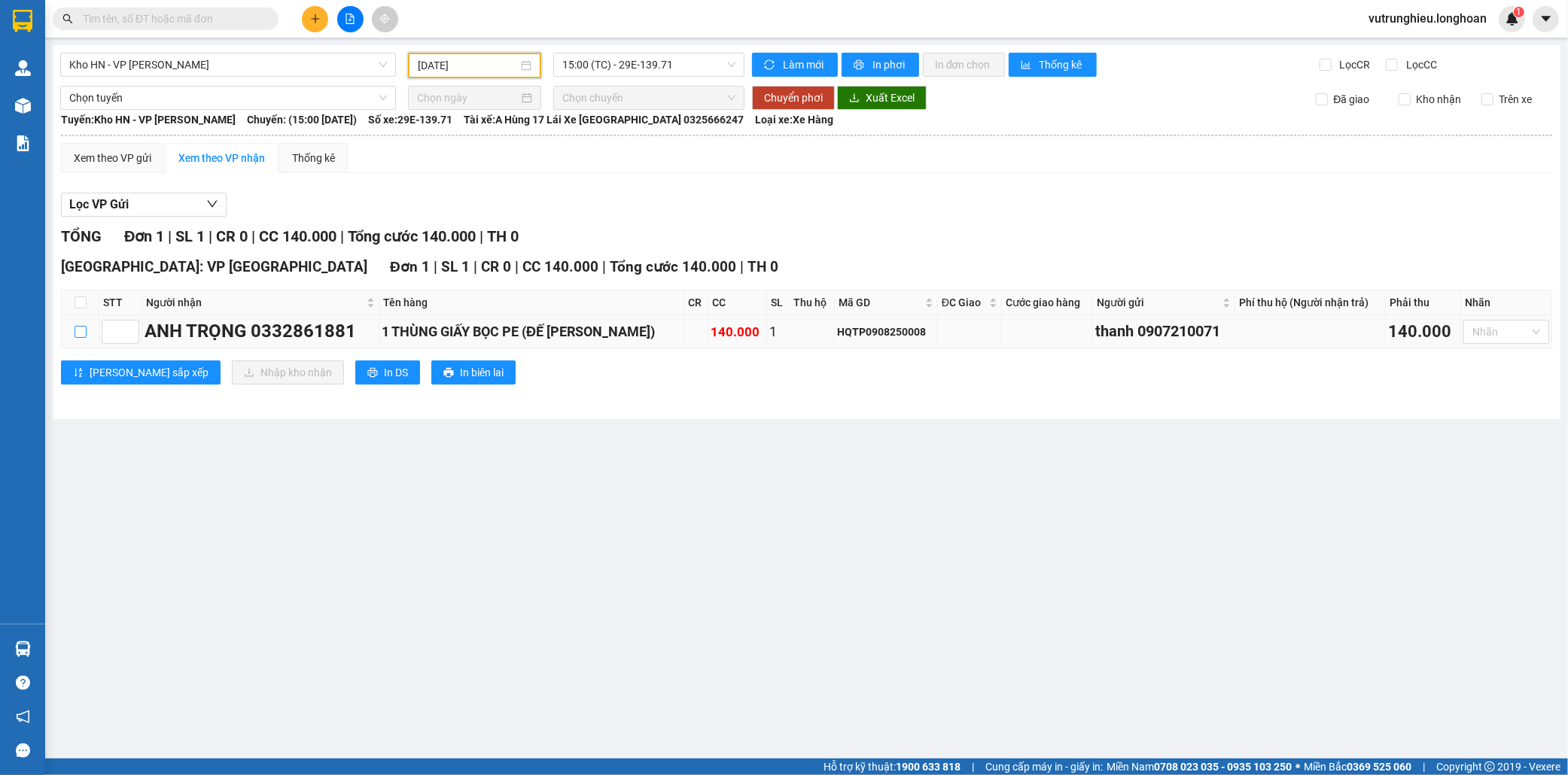
click at [79, 331] on input "checkbox" at bounding box center [80, 332] width 12 height 12
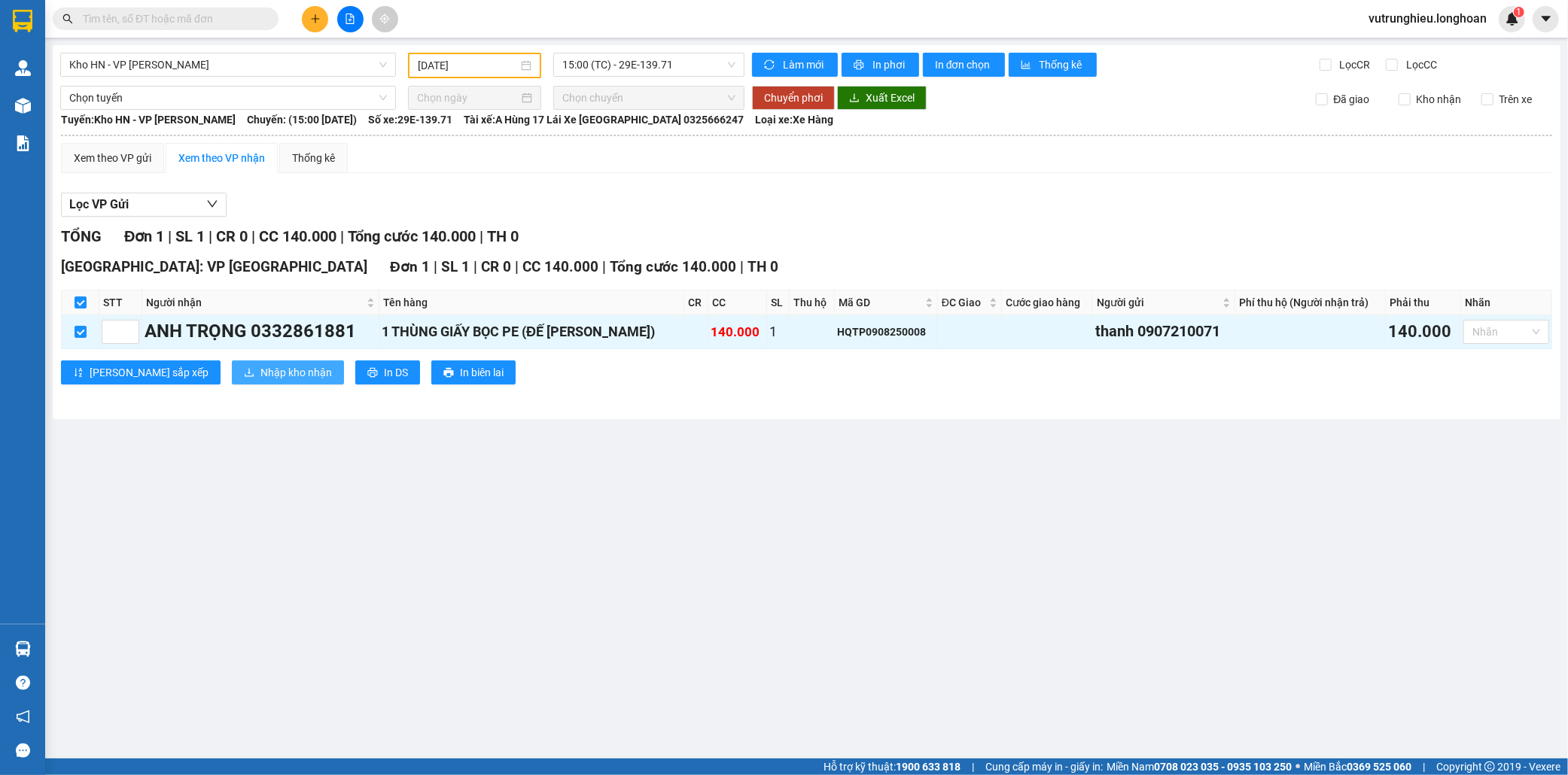
click at [261, 370] on span "Nhập kho nhận" at bounding box center [296, 373] width 71 height 16
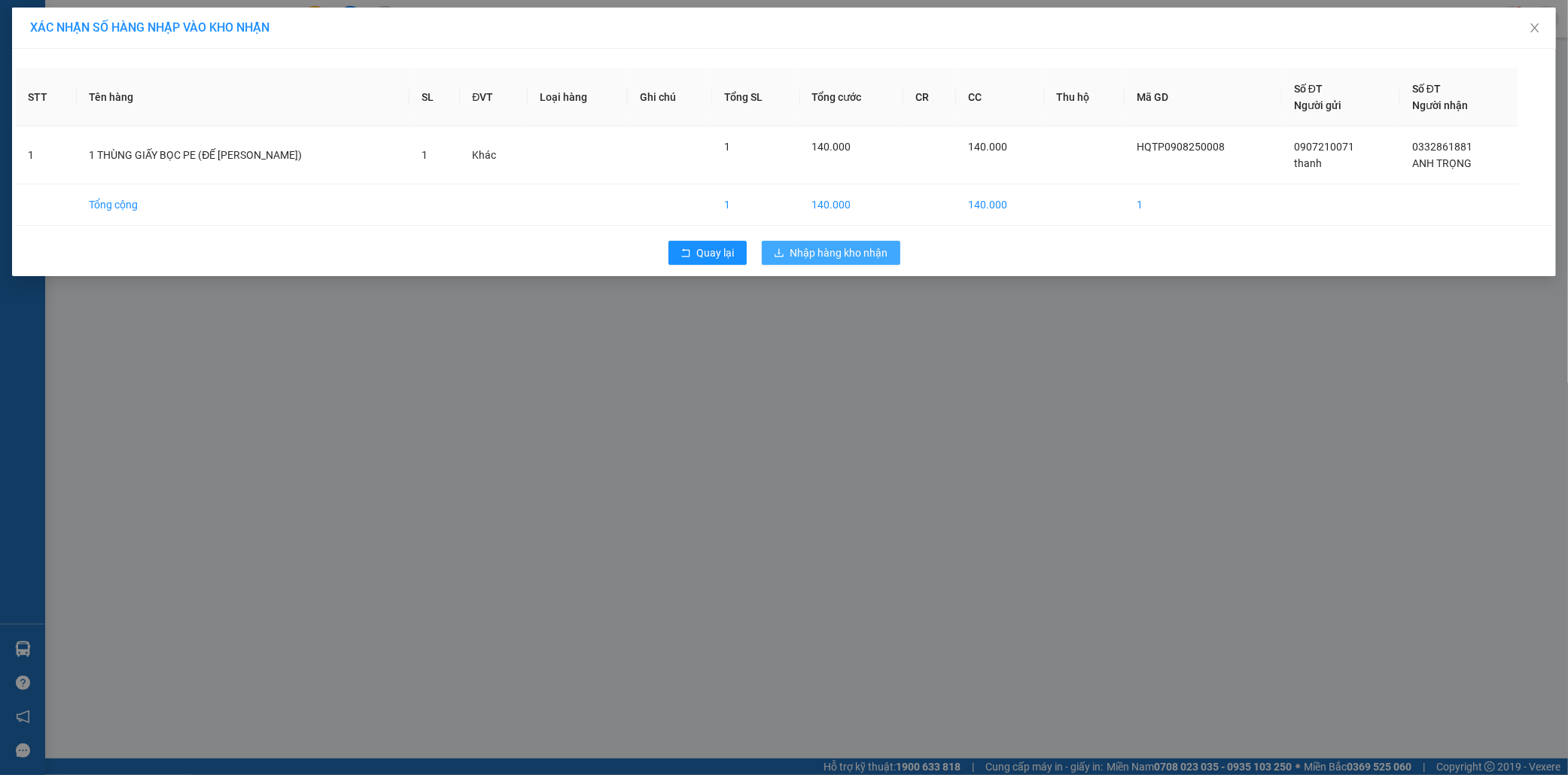
click at [881, 253] on span "Nhập hàng kho nhận" at bounding box center [839, 253] width 97 height 16
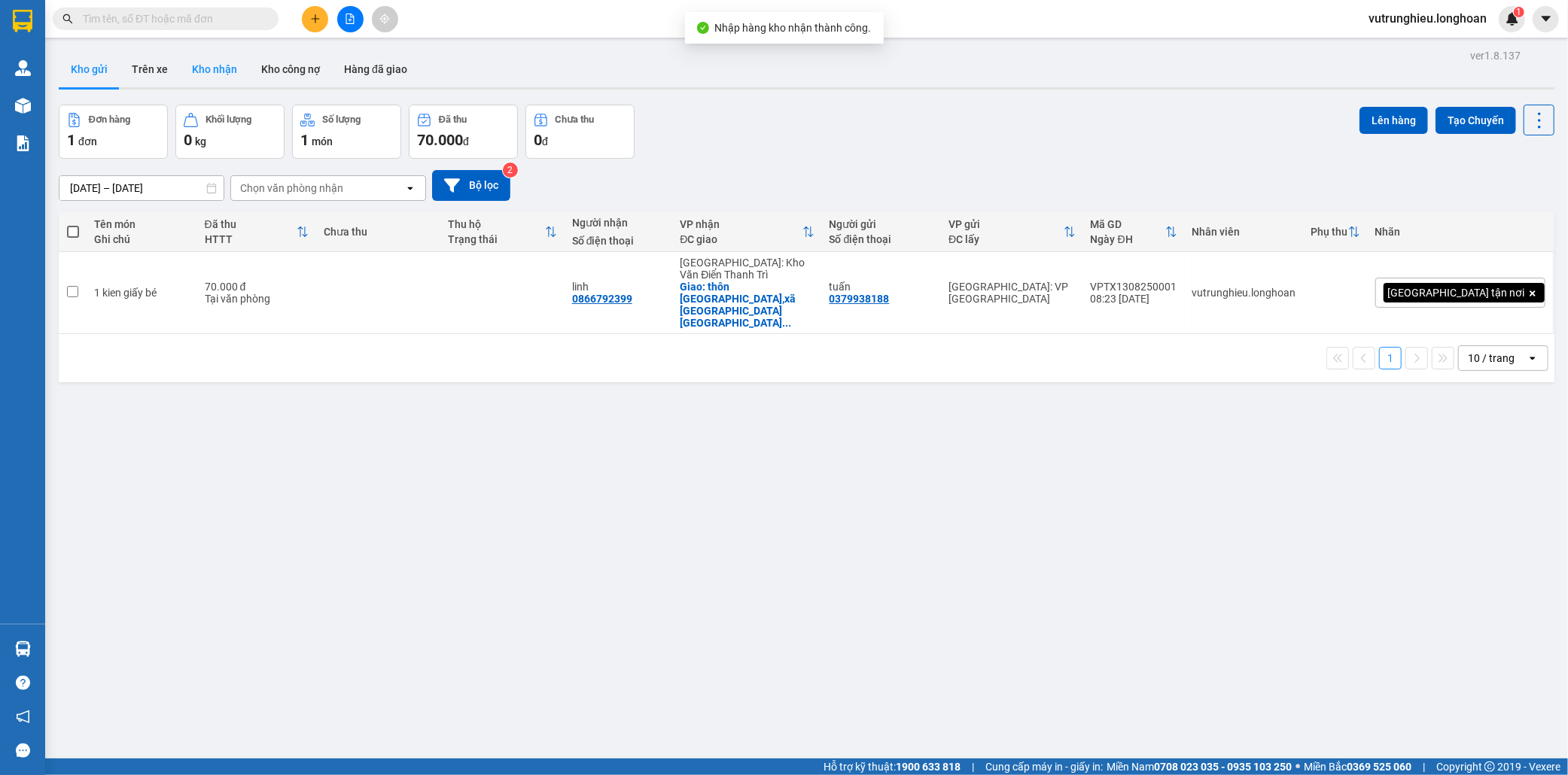
click at [224, 70] on button "Kho nhận" at bounding box center [215, 69] width 70 height 36
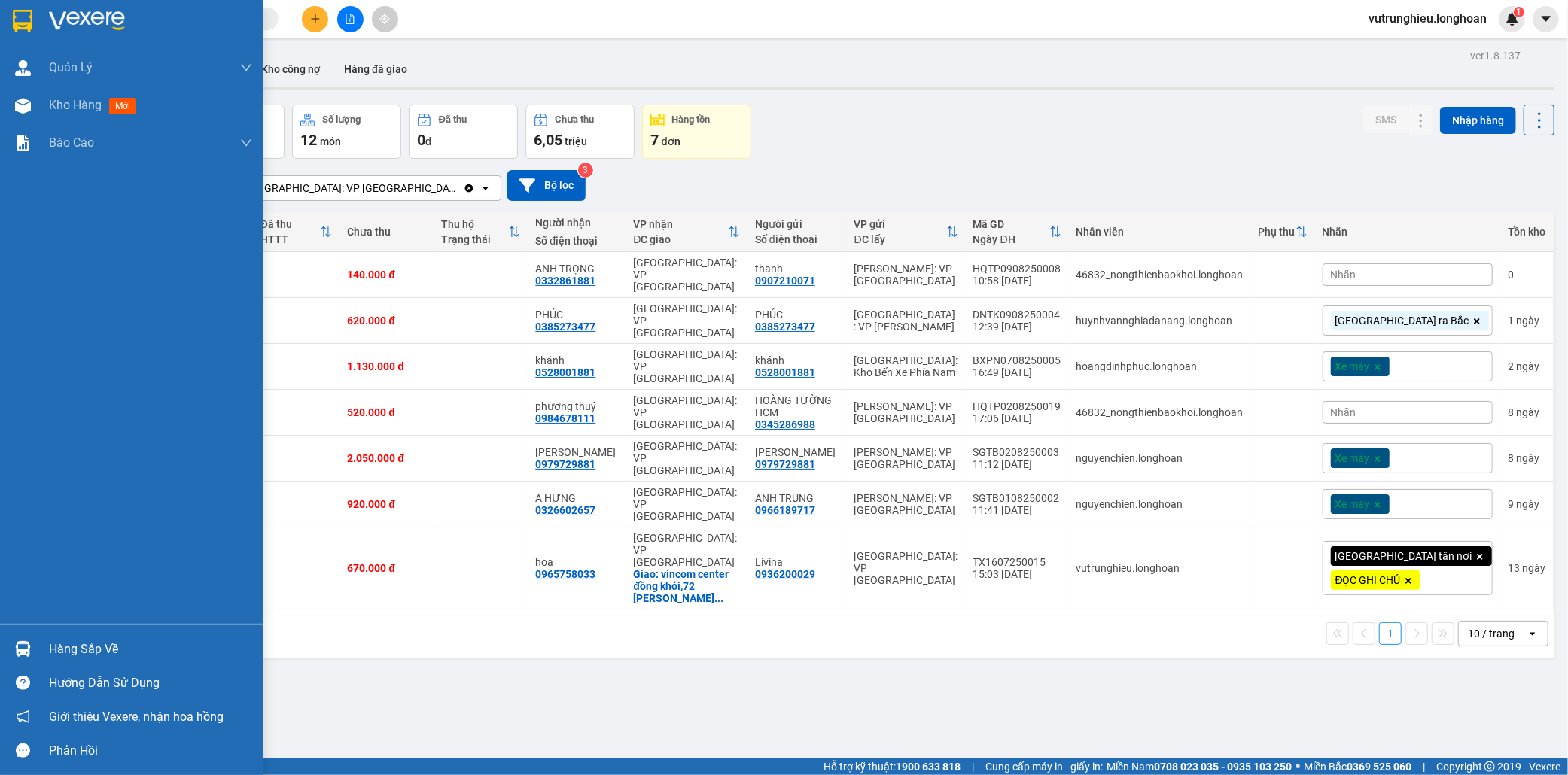
click at [23, 14] on img at bounding box center [23, 21] width 20 height 23
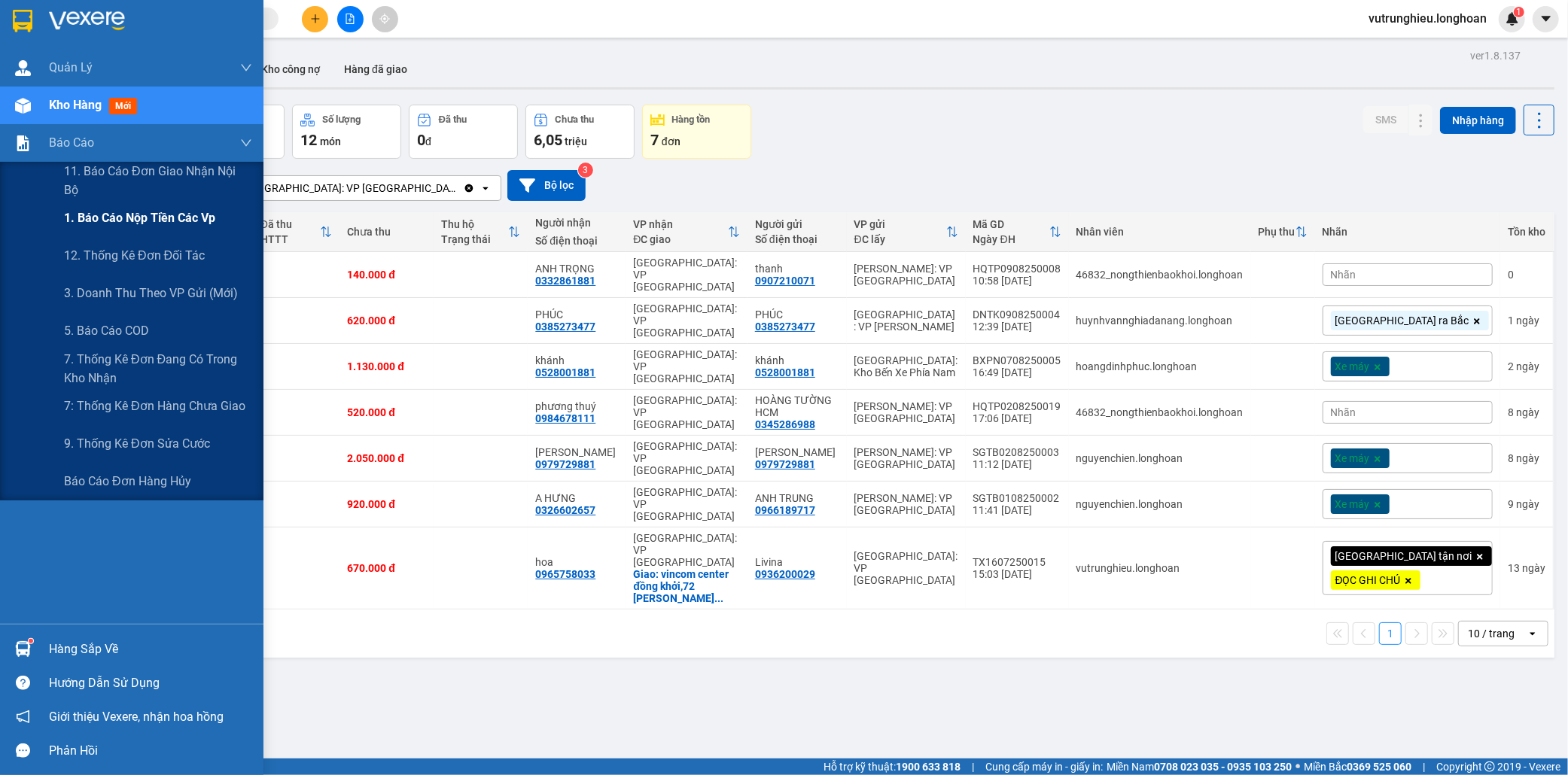
click at [103, 220] on span "1. Báo cáo nộp tiền các vp" at bounding box center [139, 218] width 152 height 19
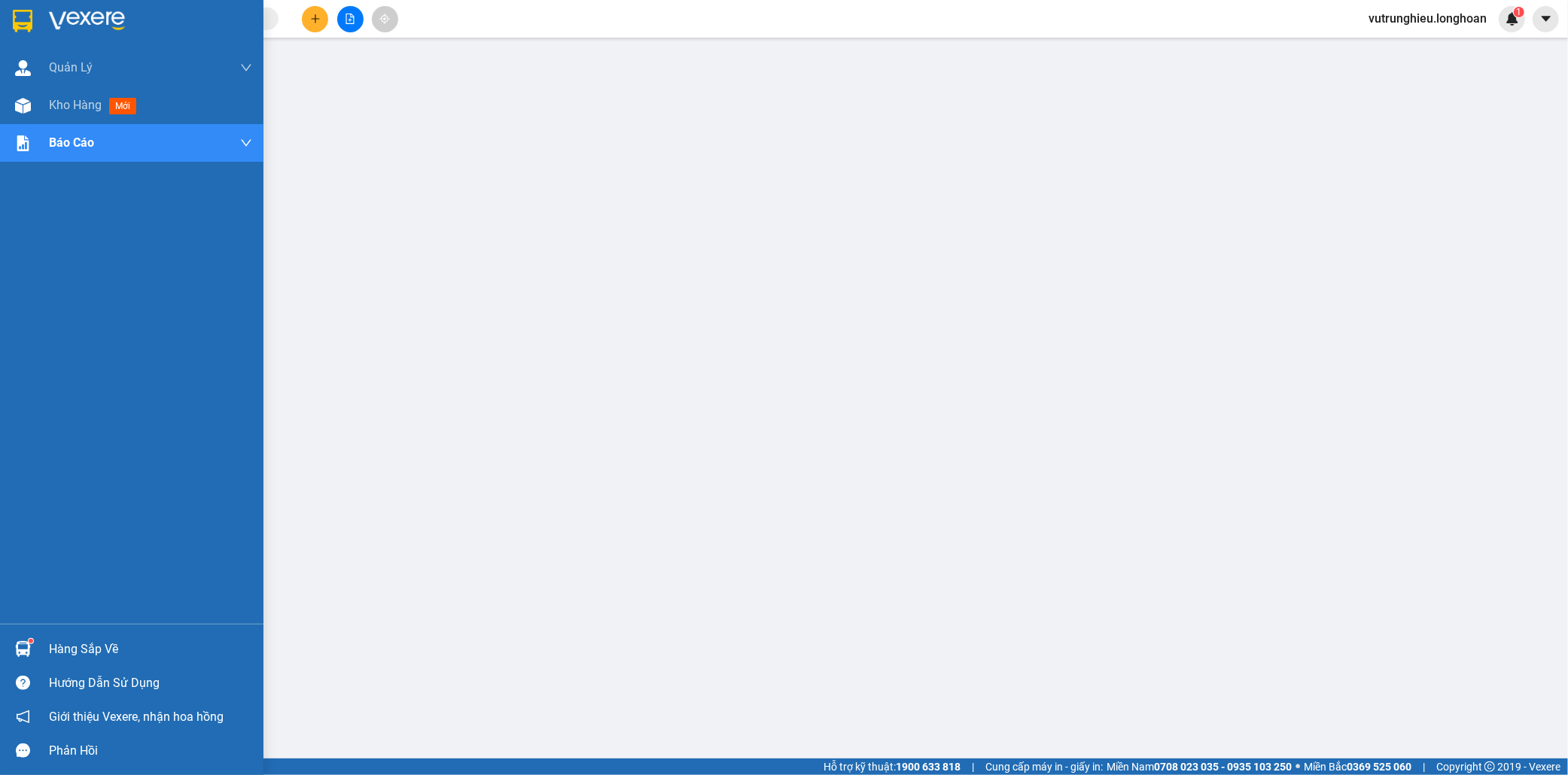
click at [18, 16] on img at bounding box center [23, 21] width 20 height 23
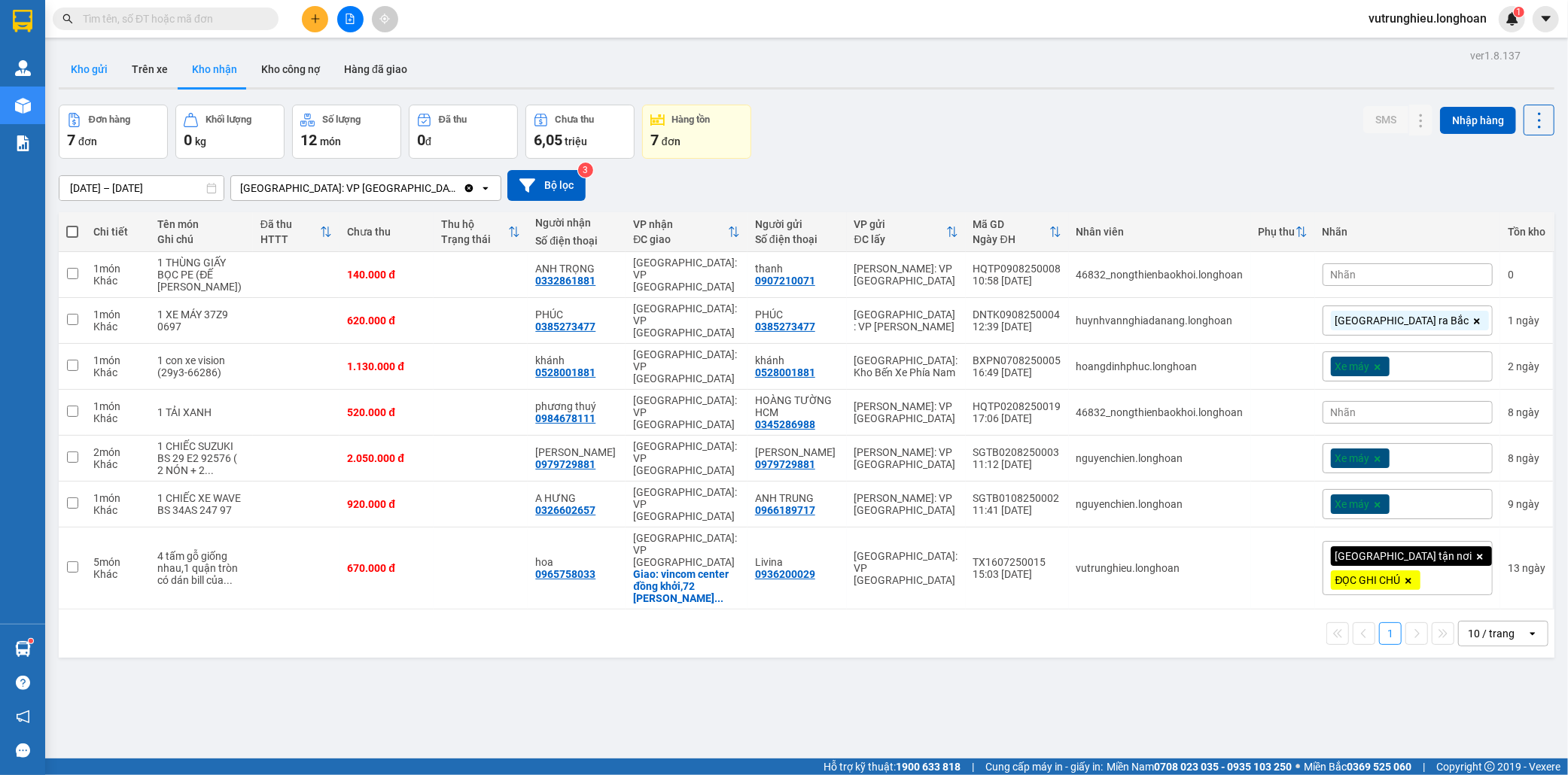
click at [77, 72] on button "Kho gửi" at bounding box center [89, 69] width 61 height 36
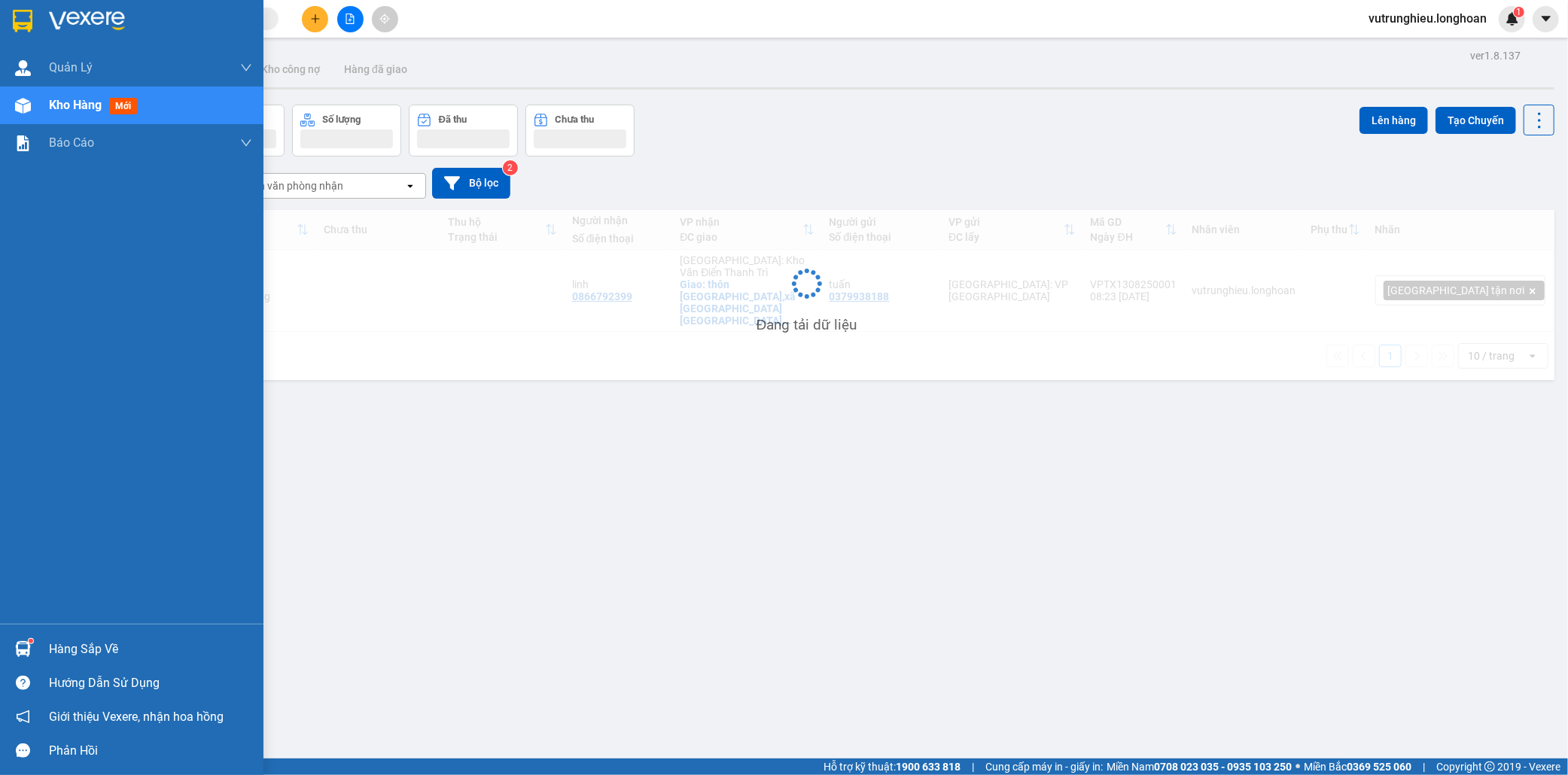
click at [20, 16] on img at bounding box center [23, 21] width 20 height 23
